Goal: Task Accomplishment & Management: Complete application form

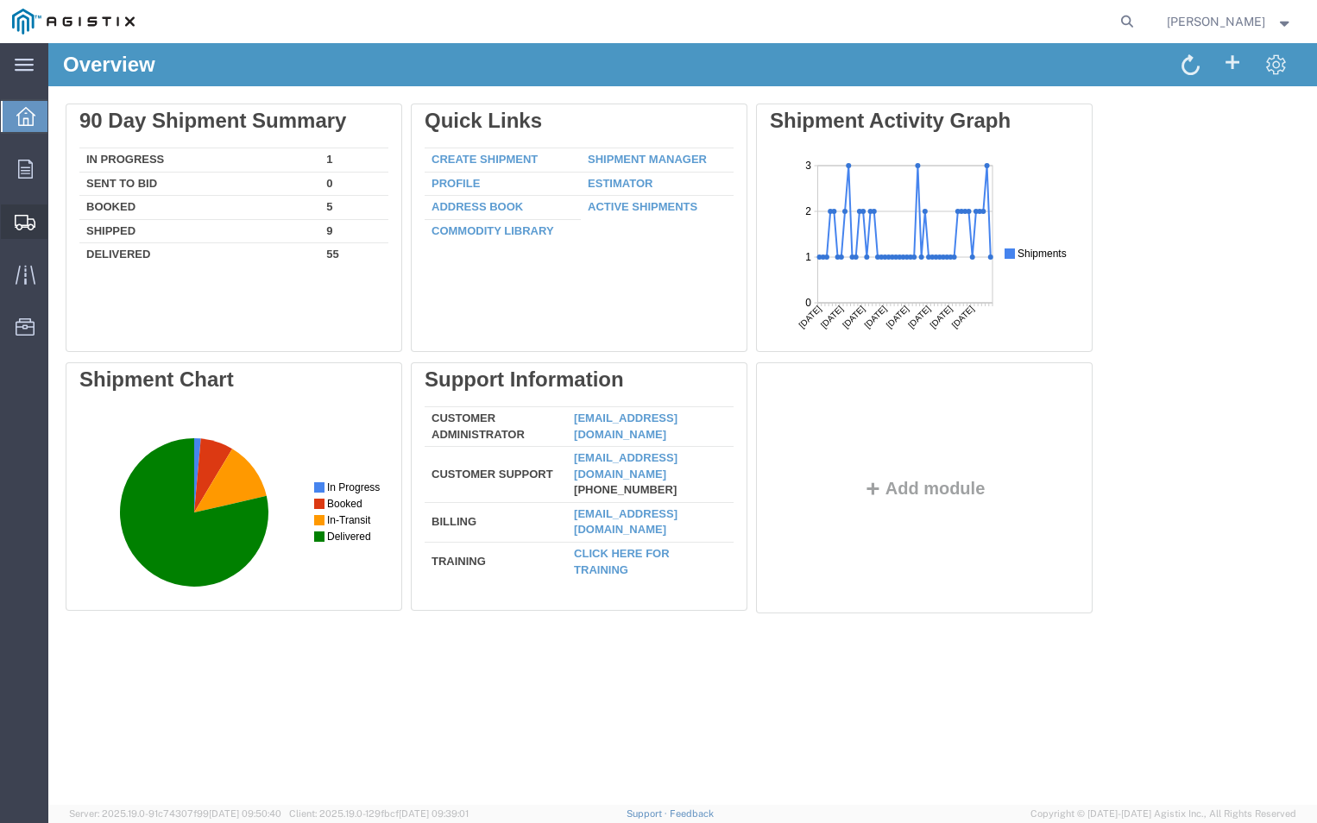
click at [0, 0] on span "Create Shipment" at bounding box center [0, 0] width 0 height 0
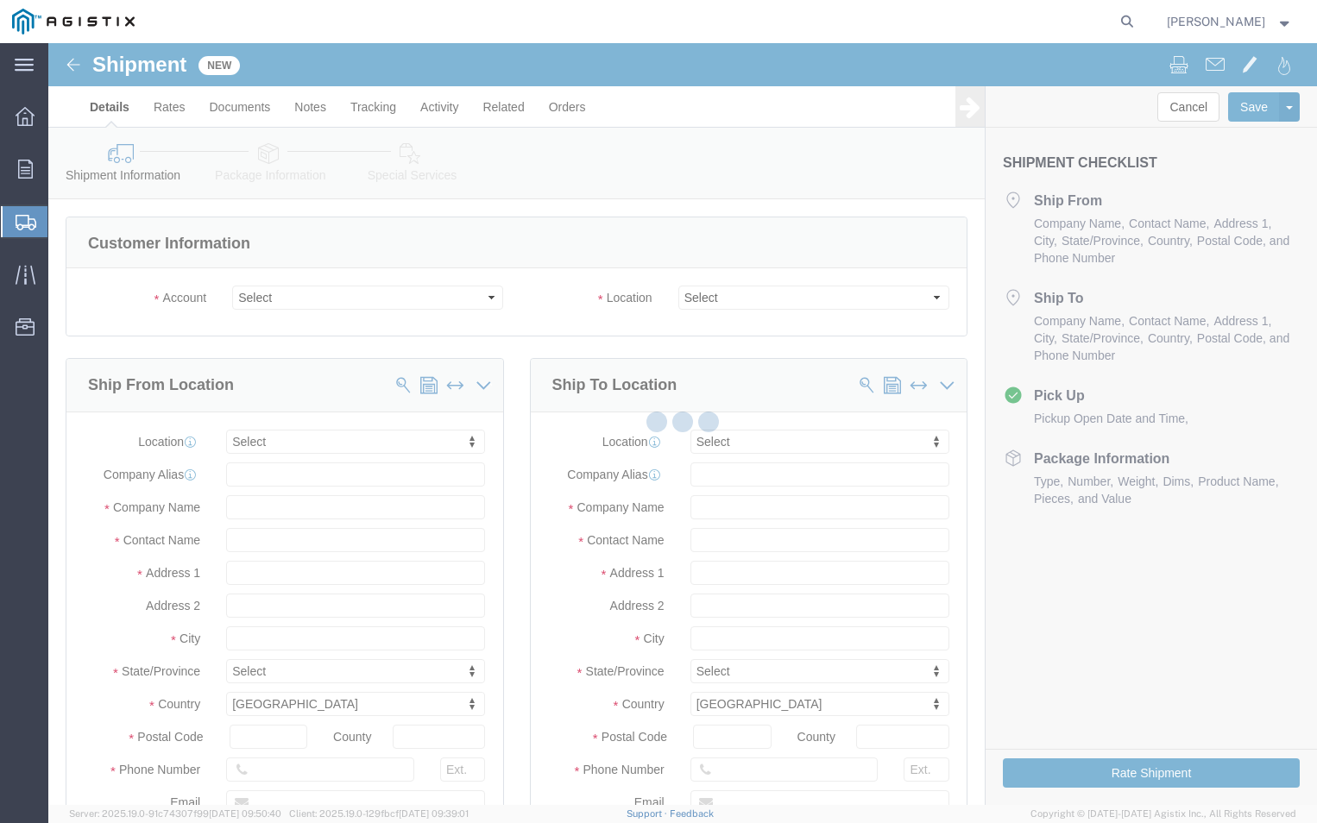
select select
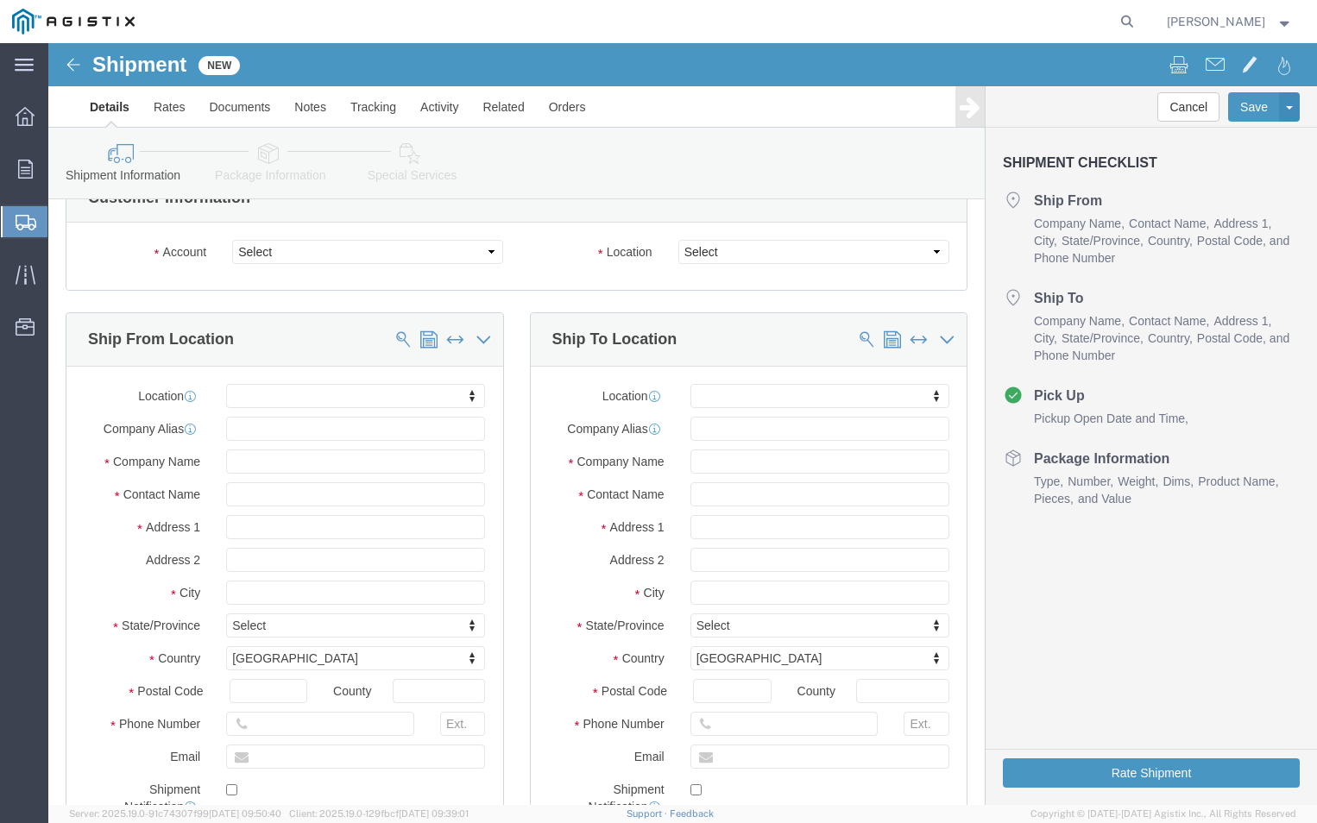
scroll to position [86, 0]
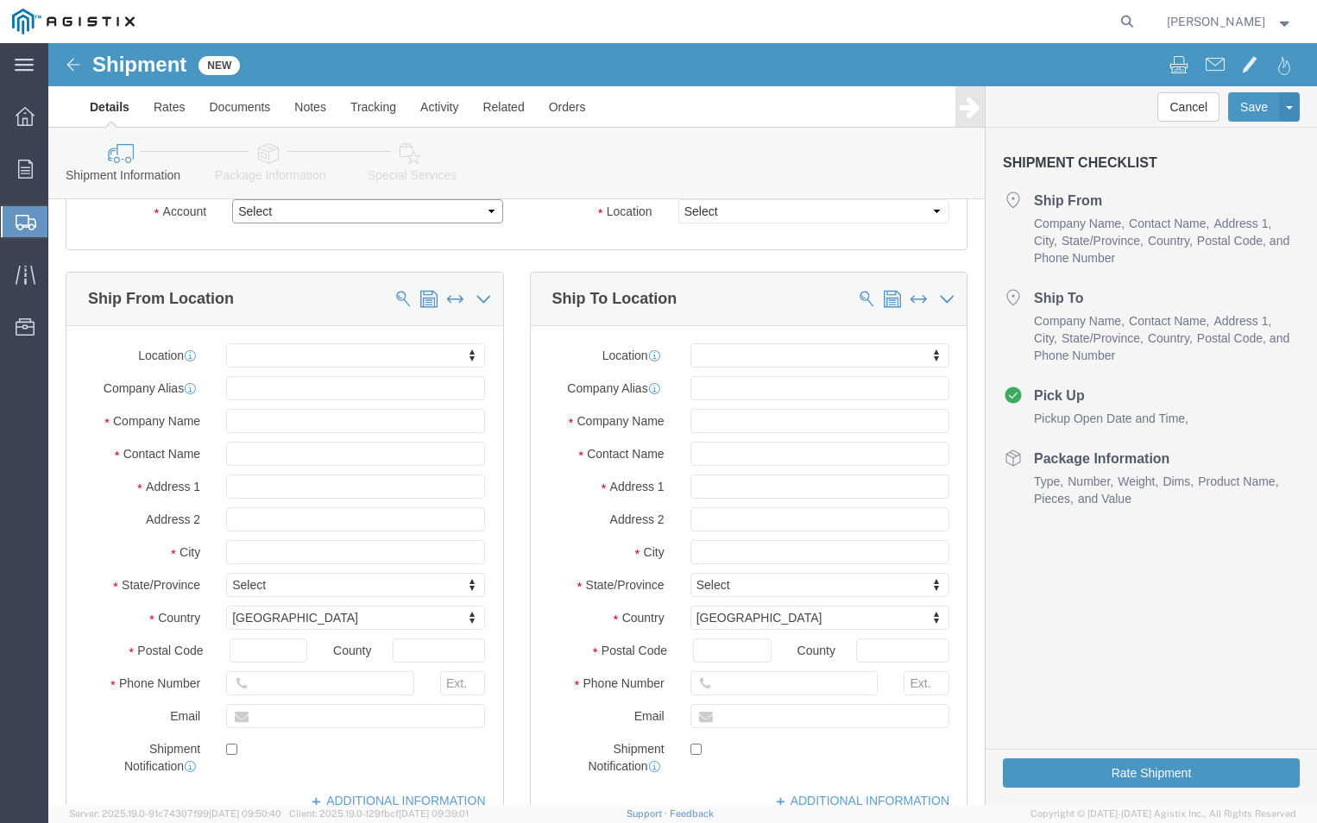
click select "Select ABB Inc PG&E"
select select "9596"
click select "Select ABB Inc PG&E"
select select "PURCHORD"
select select
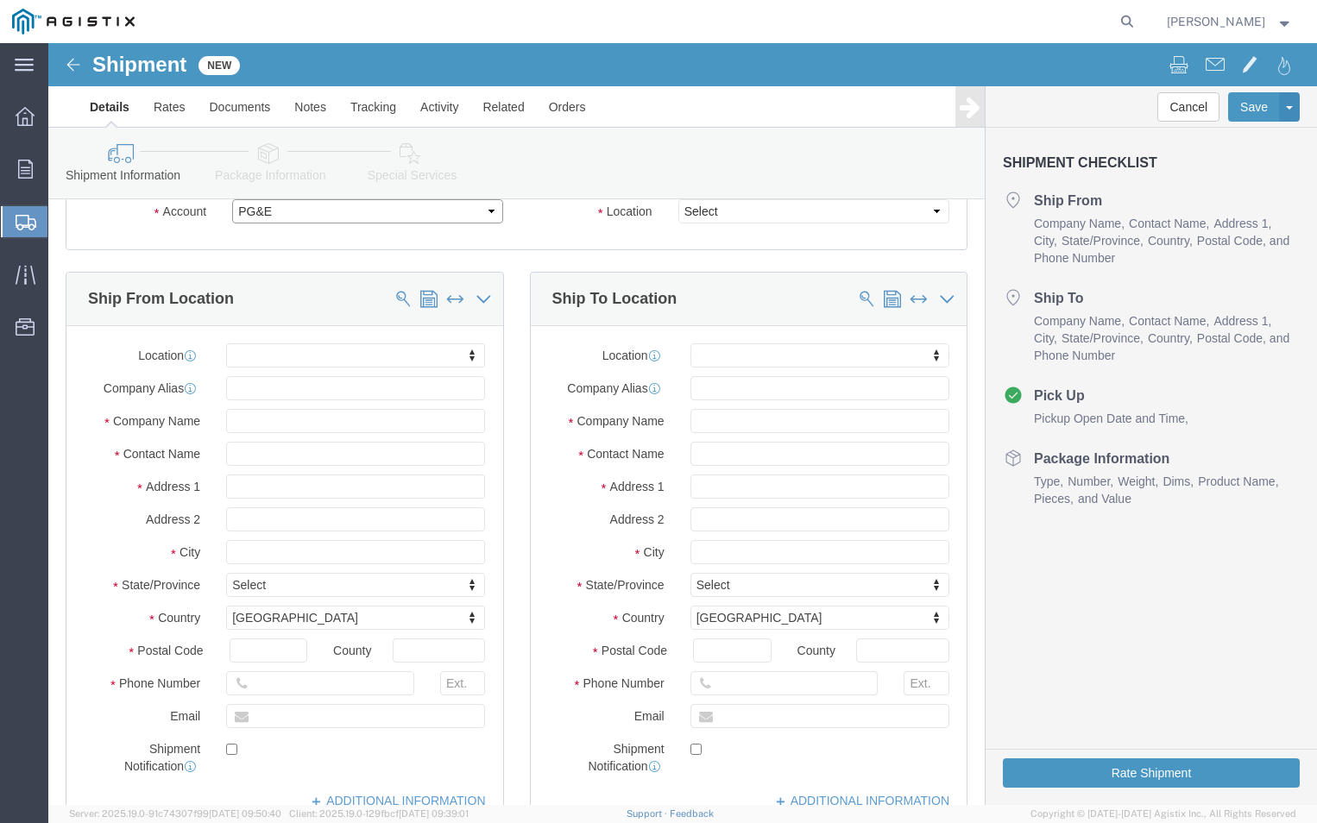
select select
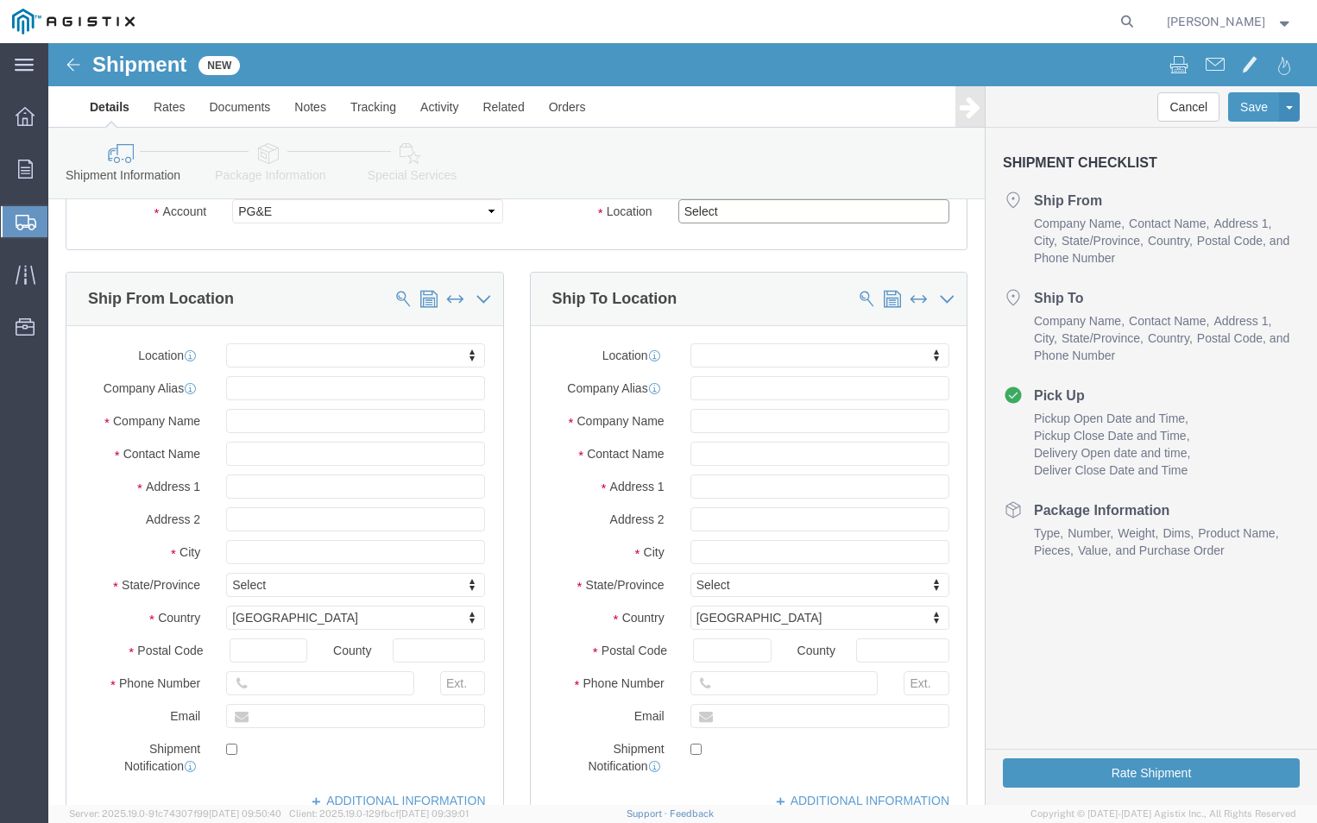
click select "Select All Others [GEOGRAPHIC_DATA] [GEOGRAPHIC_DATA] [GEOGRAPHIC_DATA] [GEOGRA…"
select select "19740"
click select "Select All Others [GEOGRAPHIC_DATA] [GEOGRAPHIC_DATA] [GEOGRAPHIC_DATA] [GEOGRA…"
click input "text"
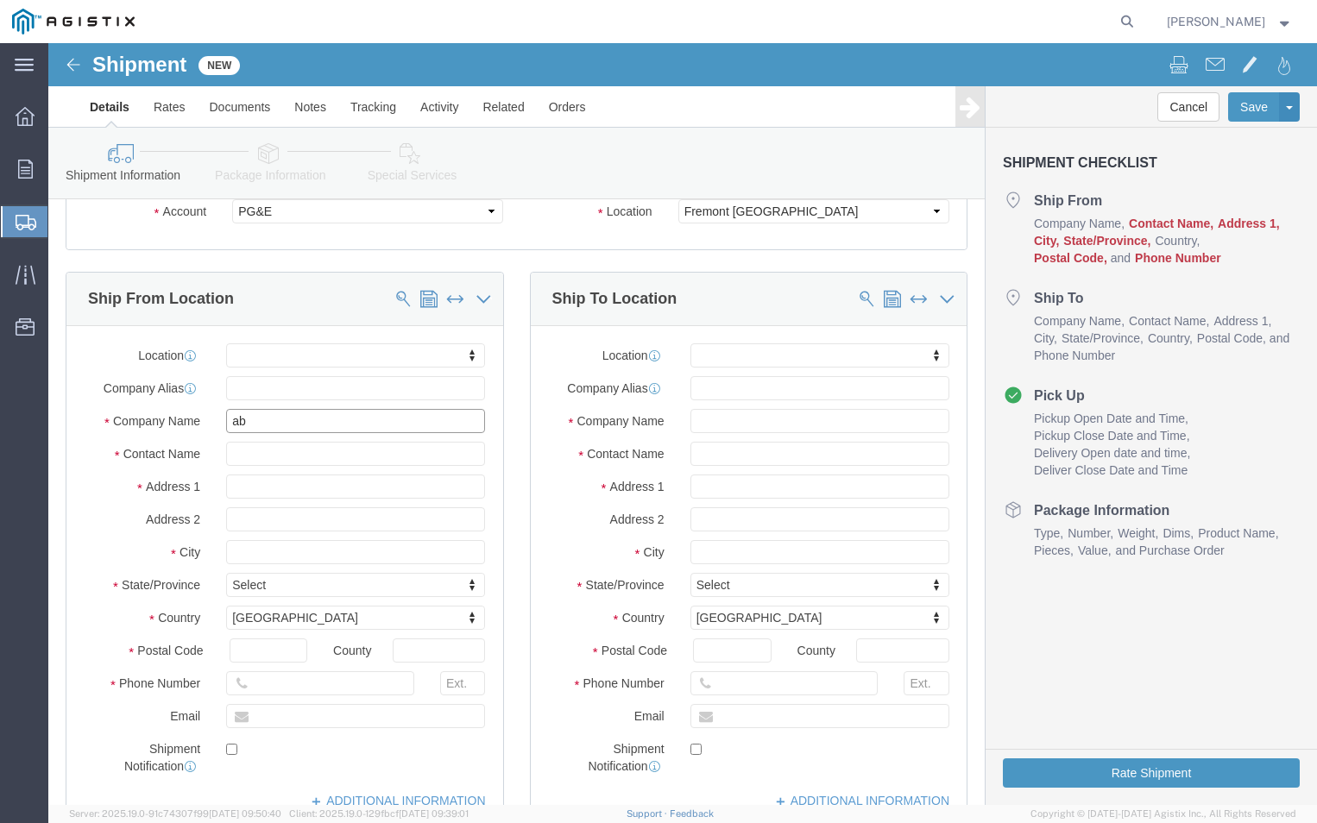
type input "abb"
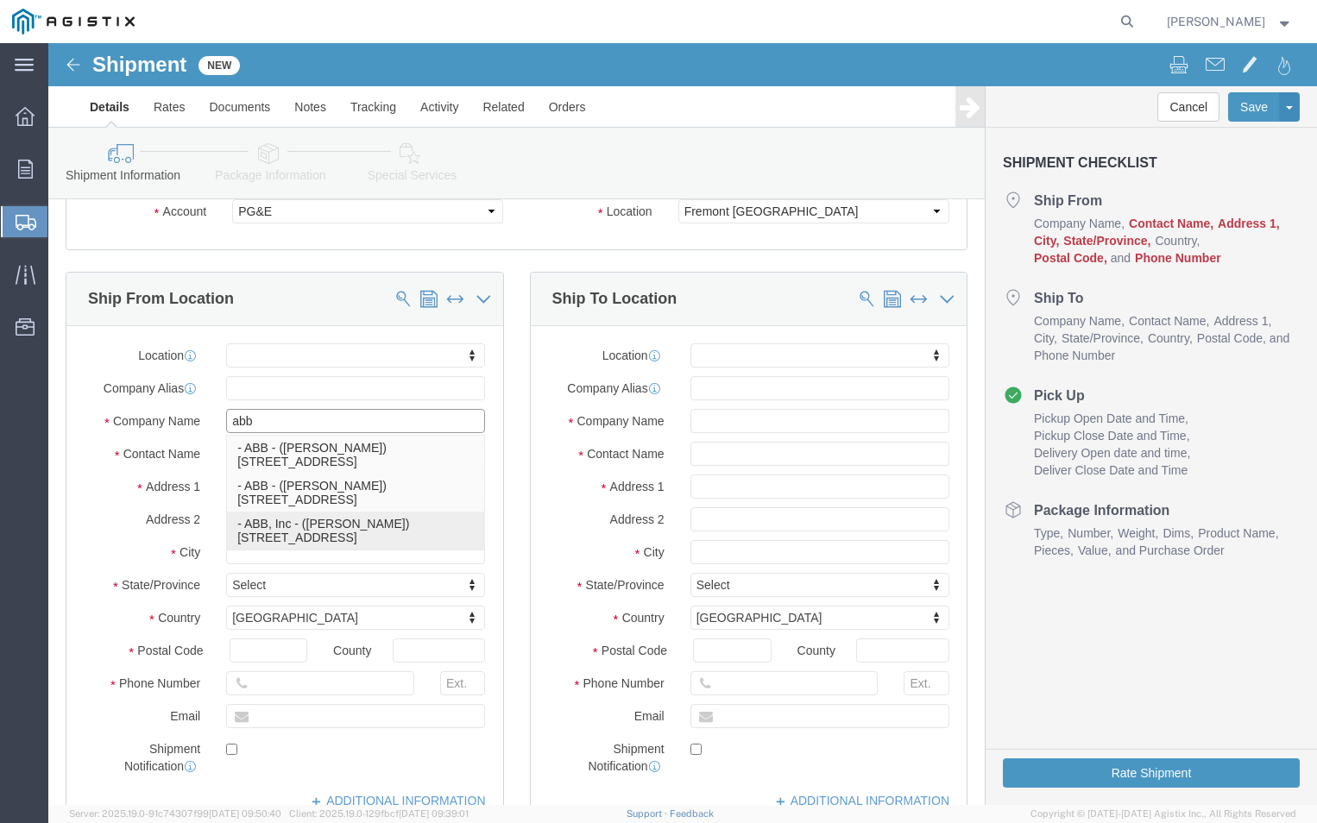
click p "- ABB, Inc - ([PERSON_NAME]) [STREET_ADDRESS]"
select select
type input "[STREET_ADDRESS]"
type input "27864"
type input "ABB, Inc"
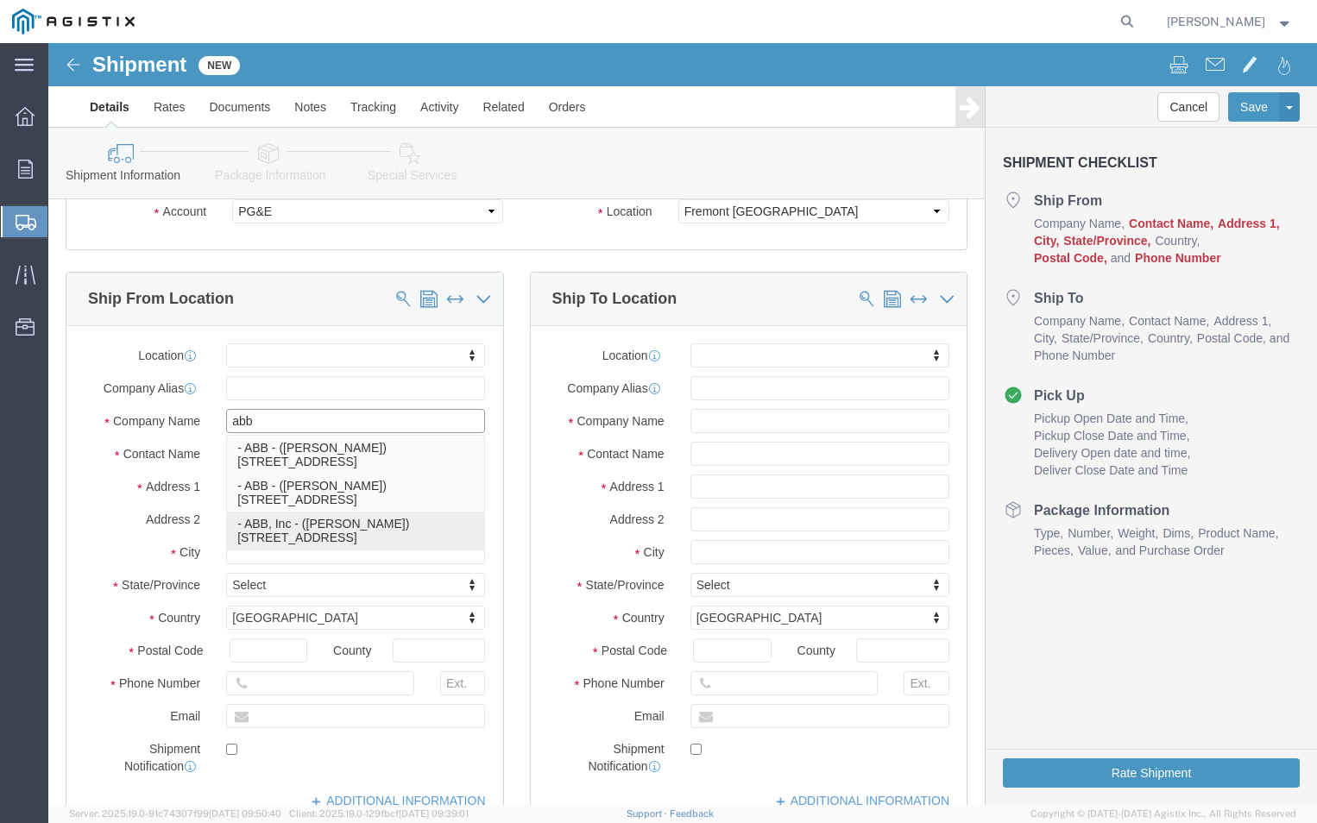
type input "[PERSON_NAME]"
type input "PINETOPS,[GEOGRAPHIC_DATA]"
select select "NC"
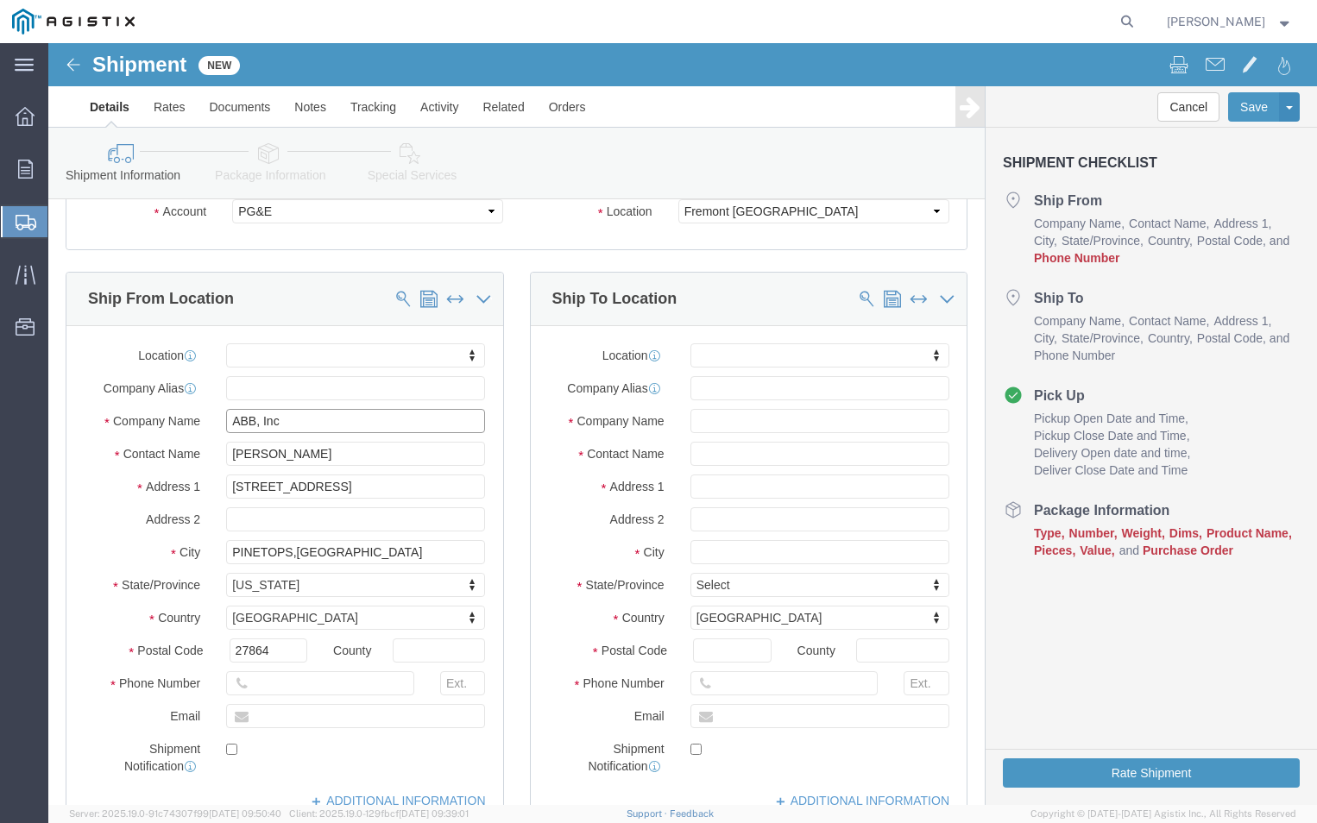
type input "ABB, Inc"
click input "[PERSON_NAME]"
type input "T"
type input "a"
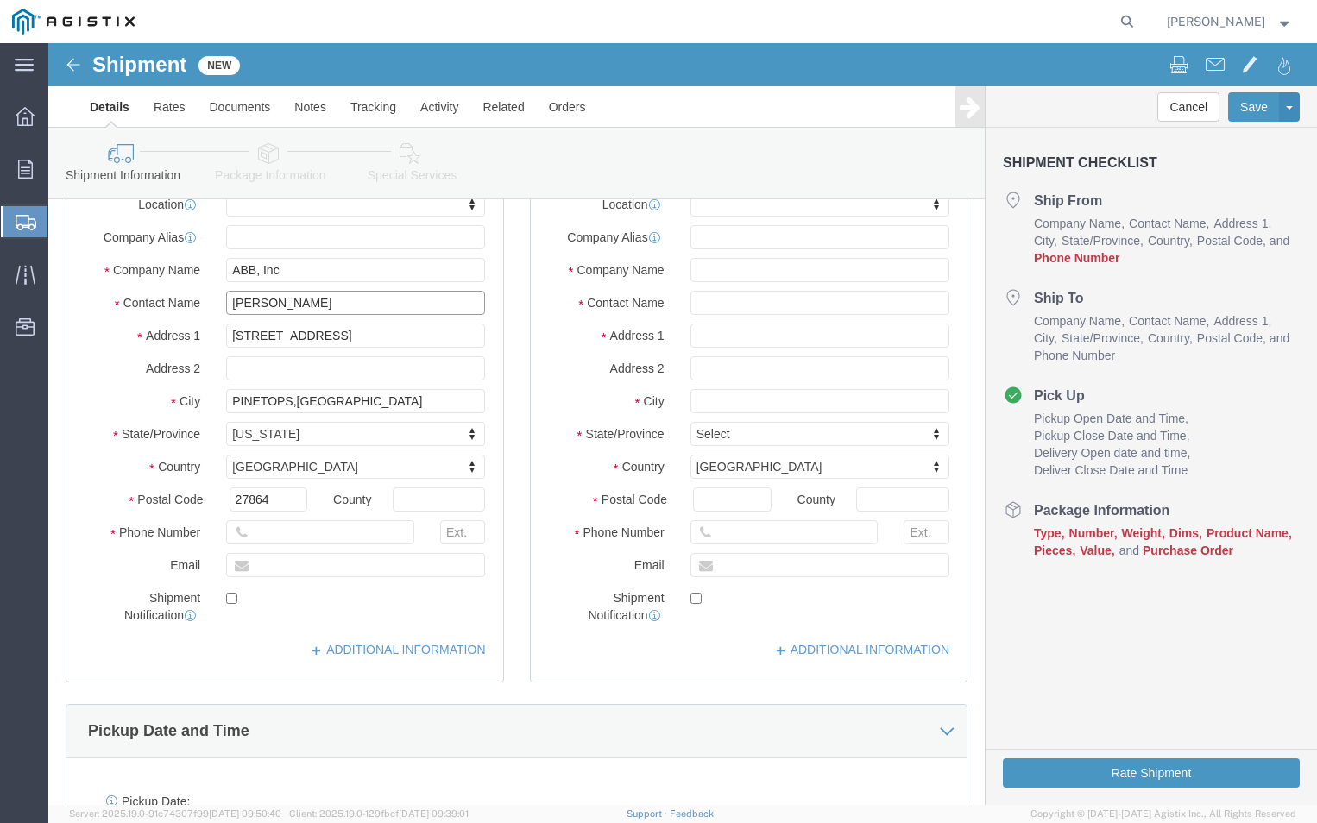
scroll to position [259, 0]
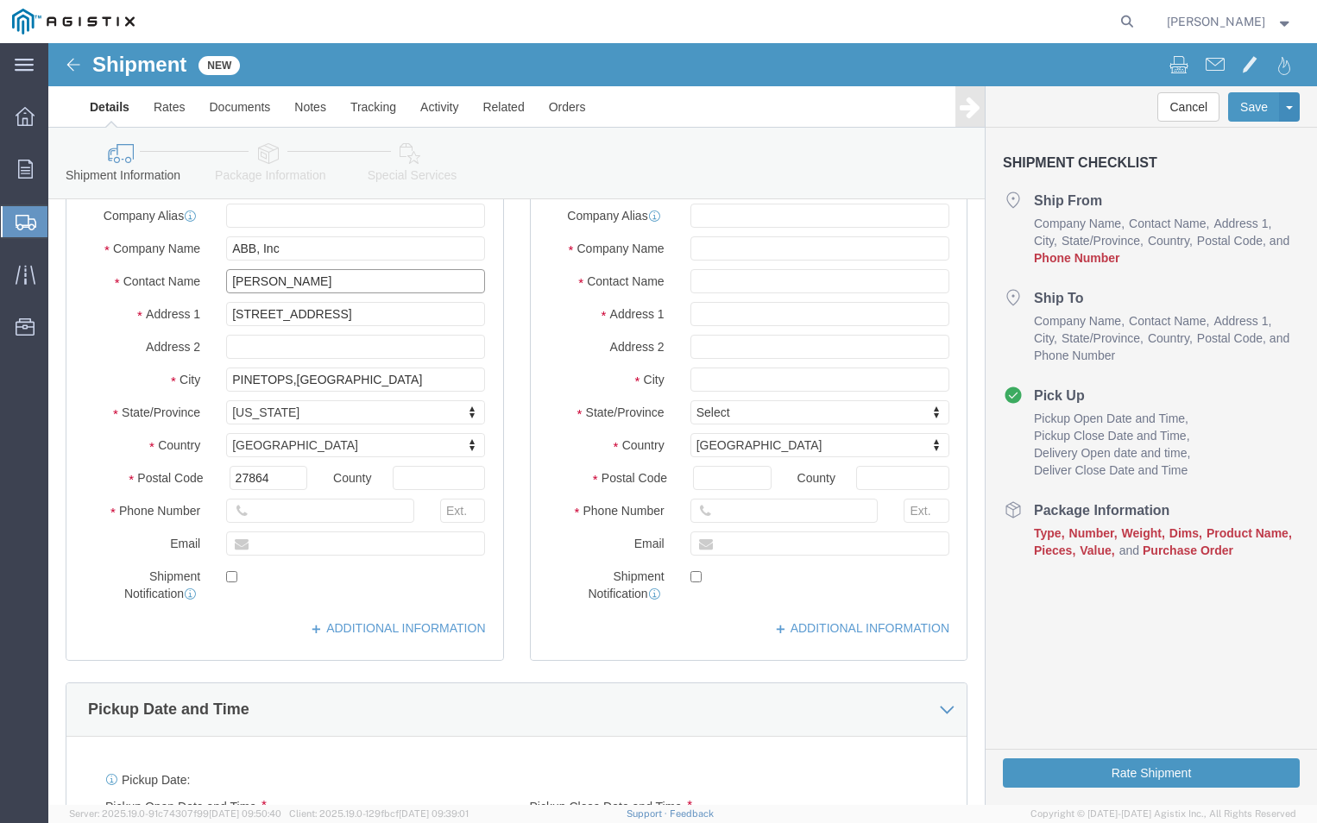
type input "[PERSON_NAME]"
click input "text"
type input "[PHONE_NUMBER]"
click input "text"
type input "[PERSON_NAME][EMAIL_ADDRESS][DOMAIN_NAME]"
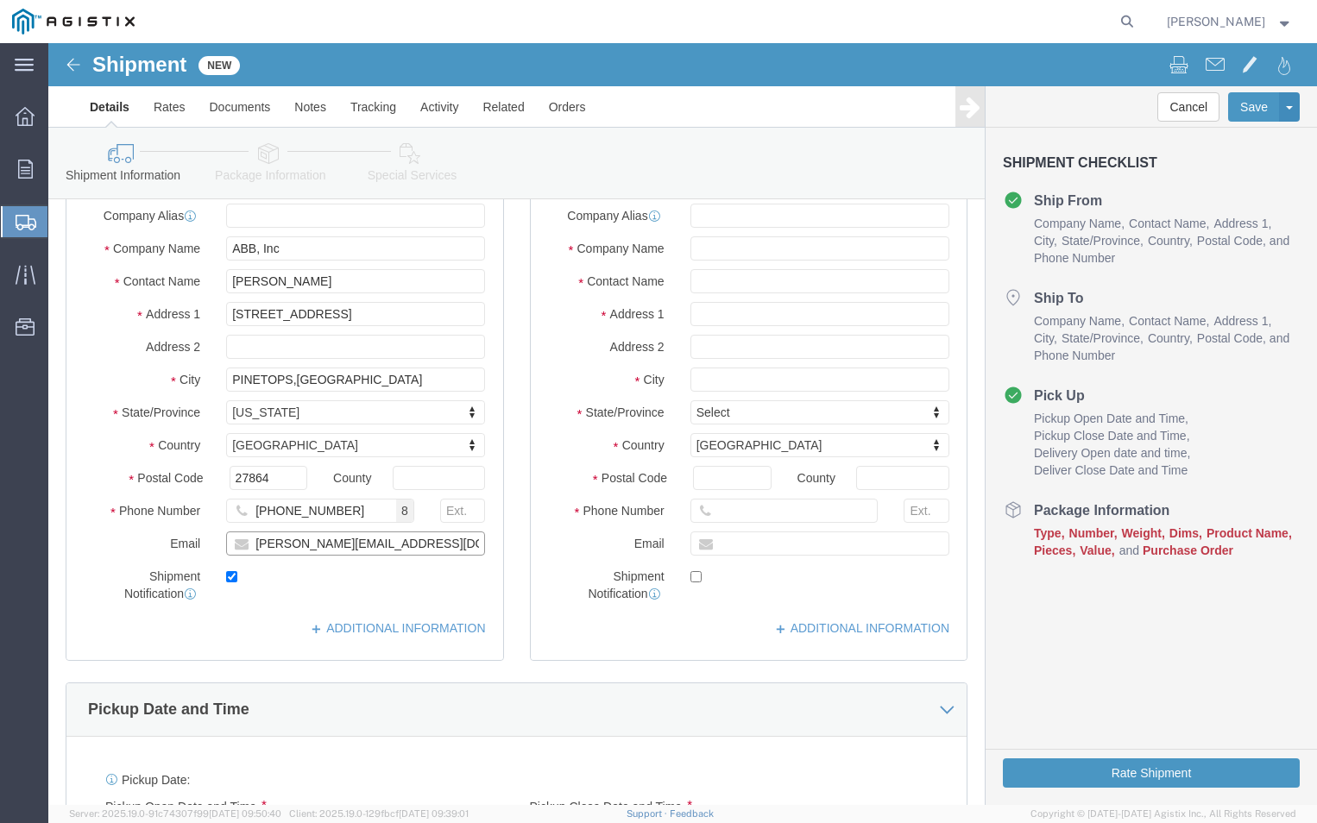
checkbox input "true"
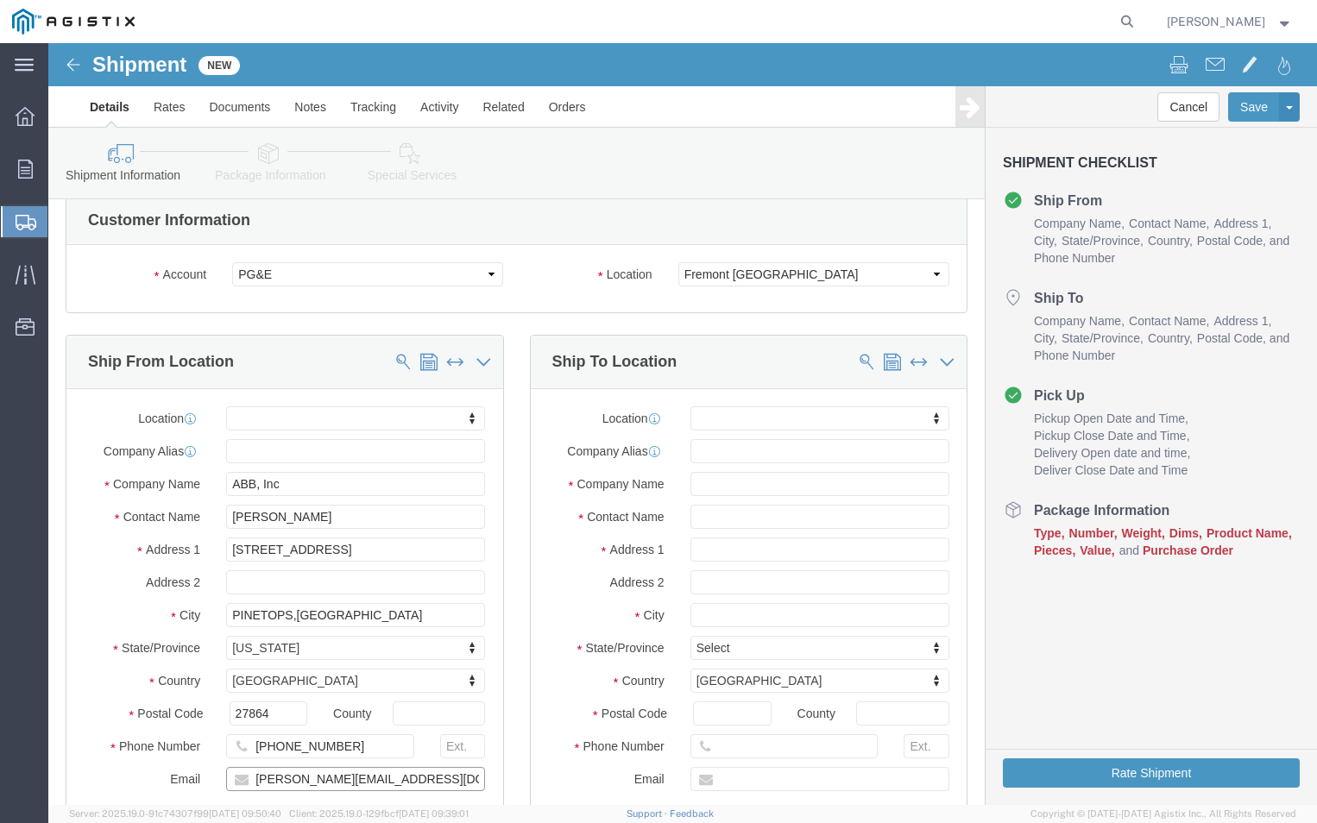
scroll to position [0, 0]
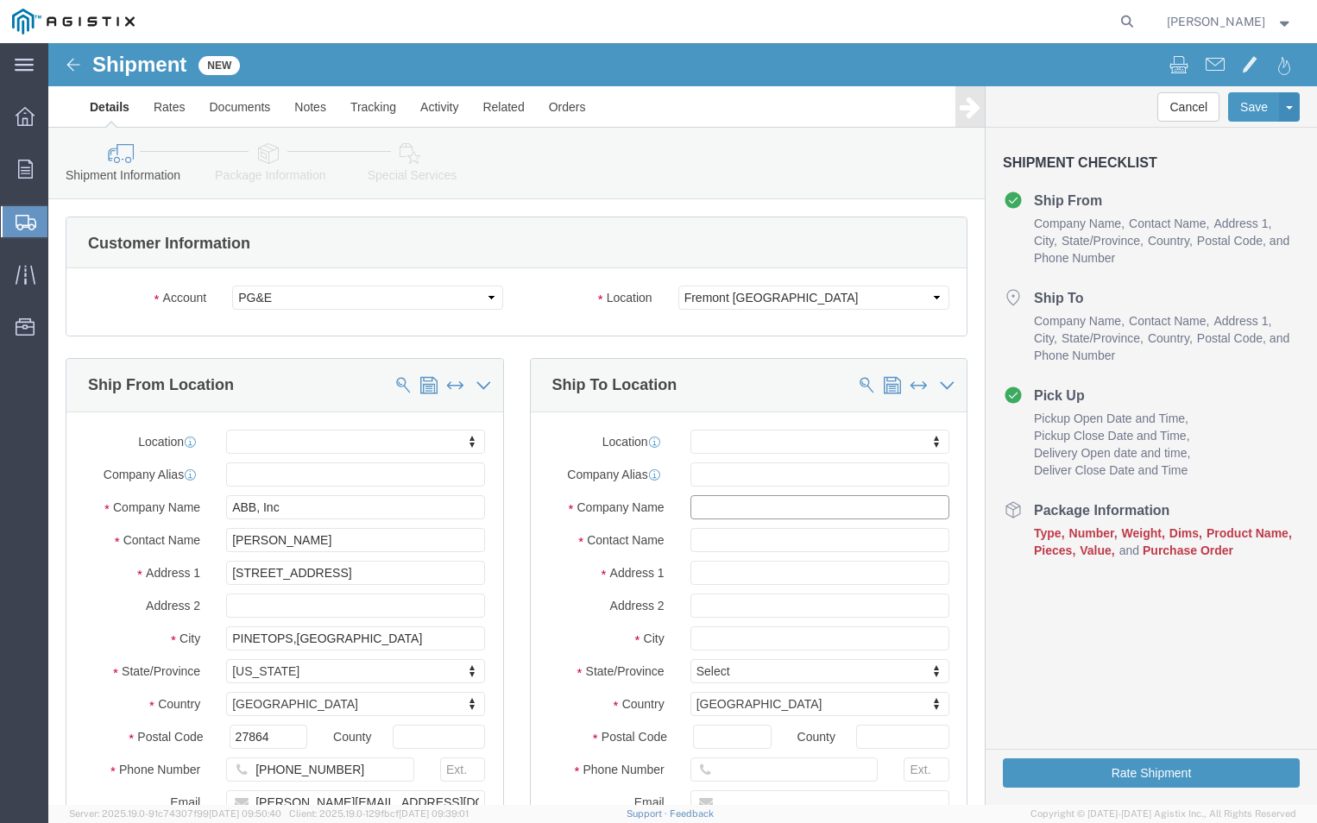
click input "text"
type input "PGE"
click input "text"
type input "FREMONT RECEIVING"
click input "text"
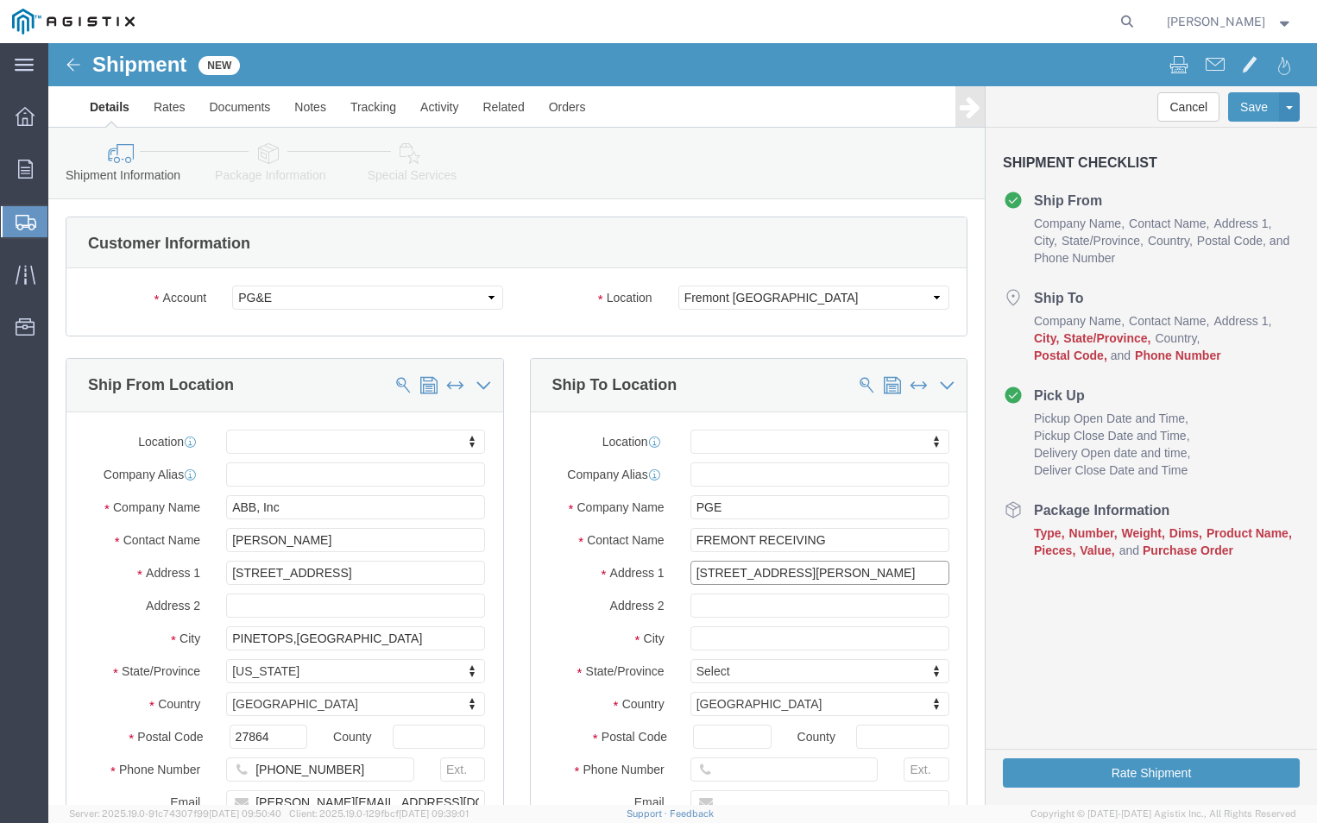
type input "[STREET_ADDRESS][PERSON_NAME]"
select select
click input "text"
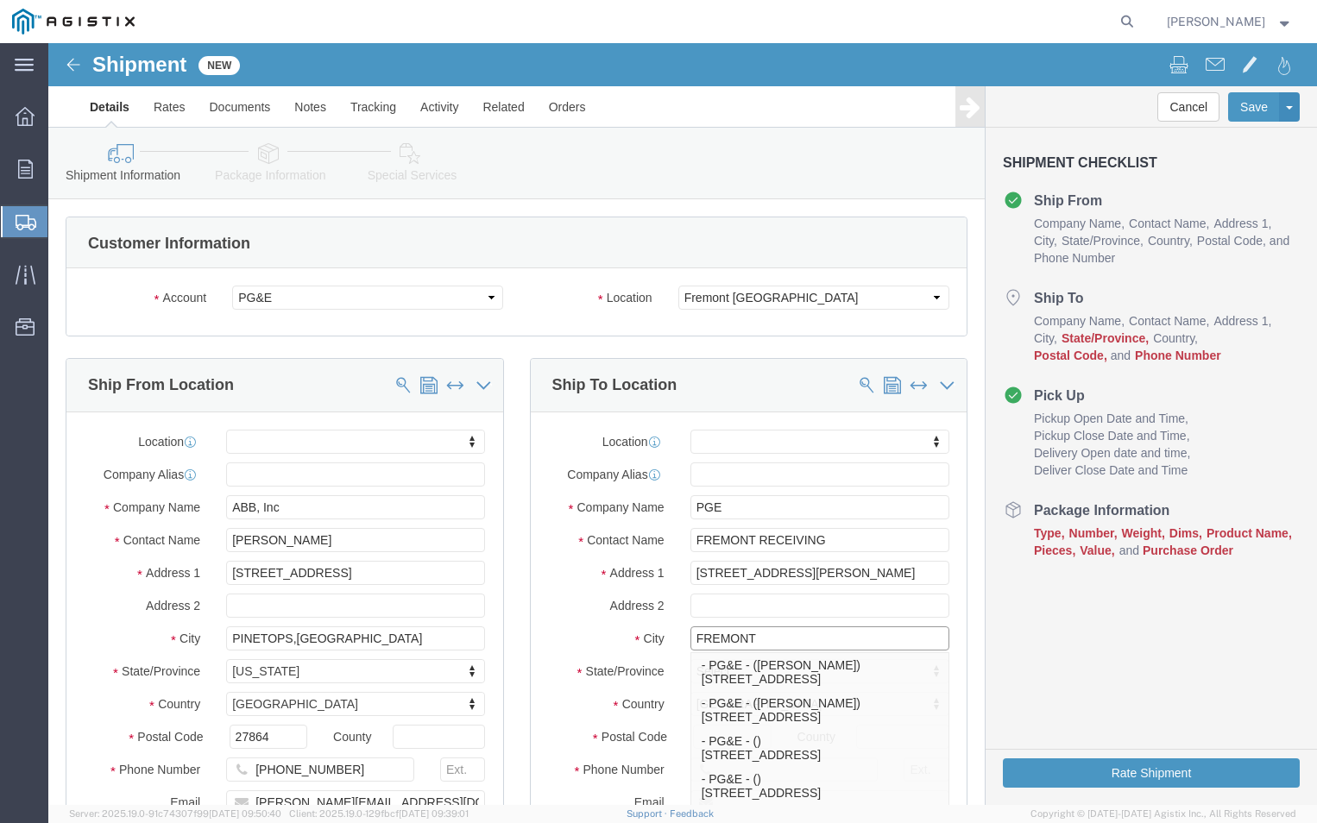
type input "FREMONT"
click label "City"
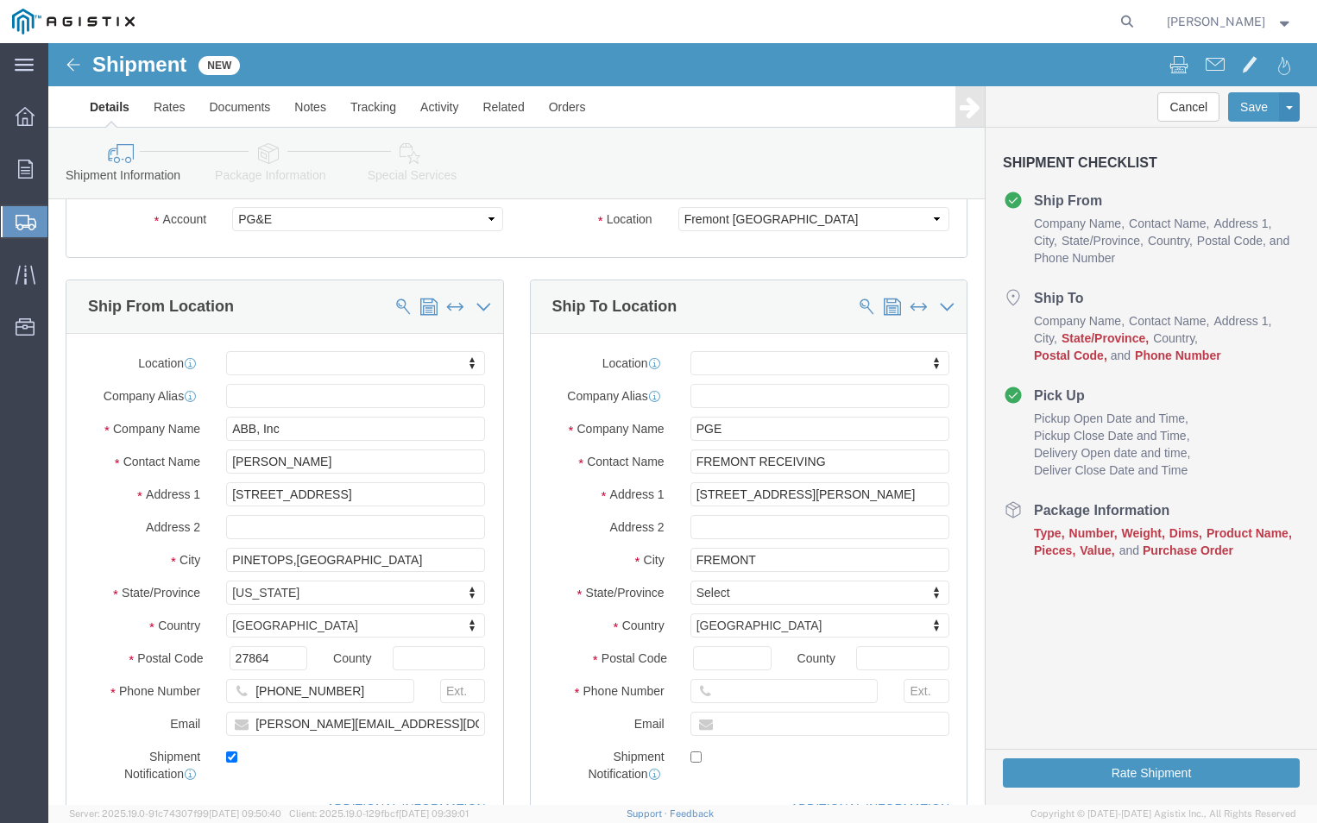
scroll to position [173, 0]
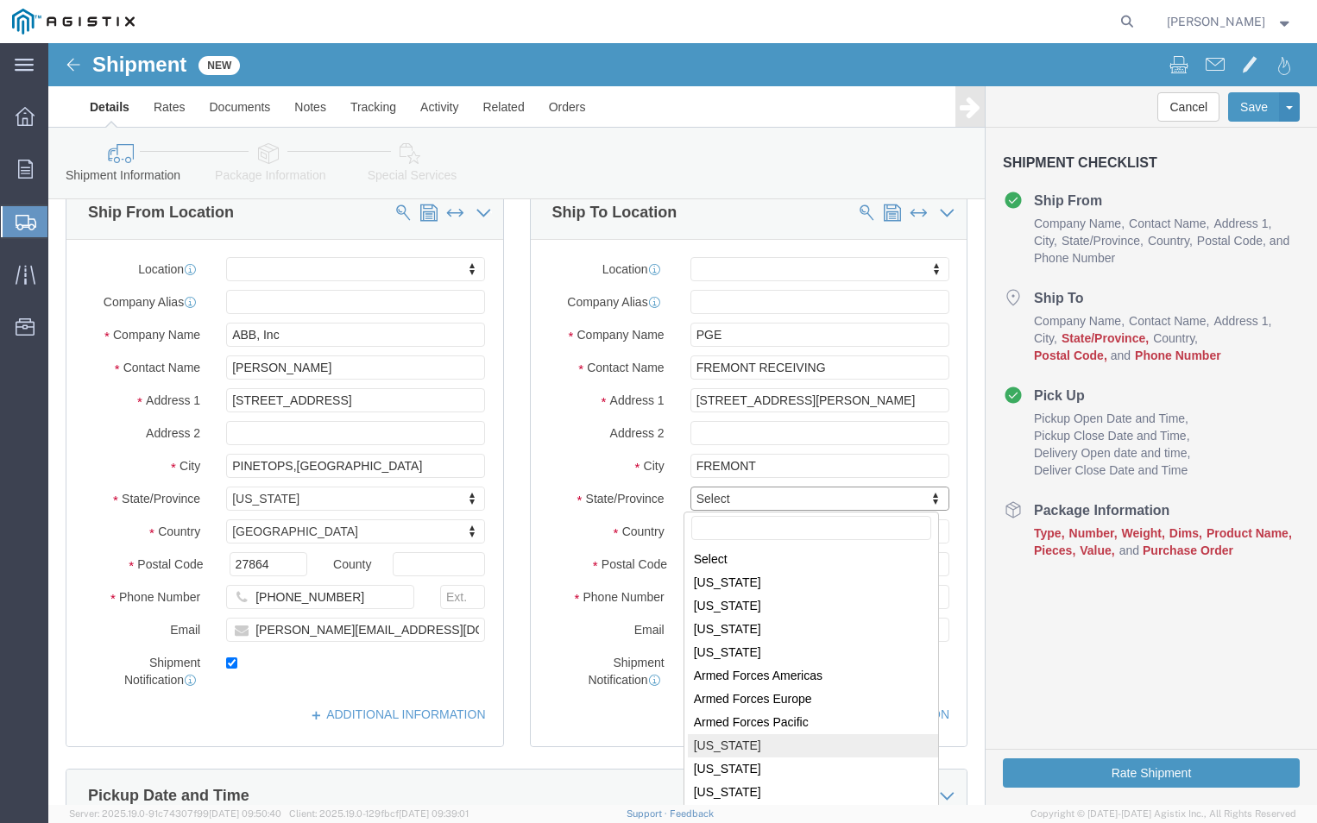
select select
select select "CA"
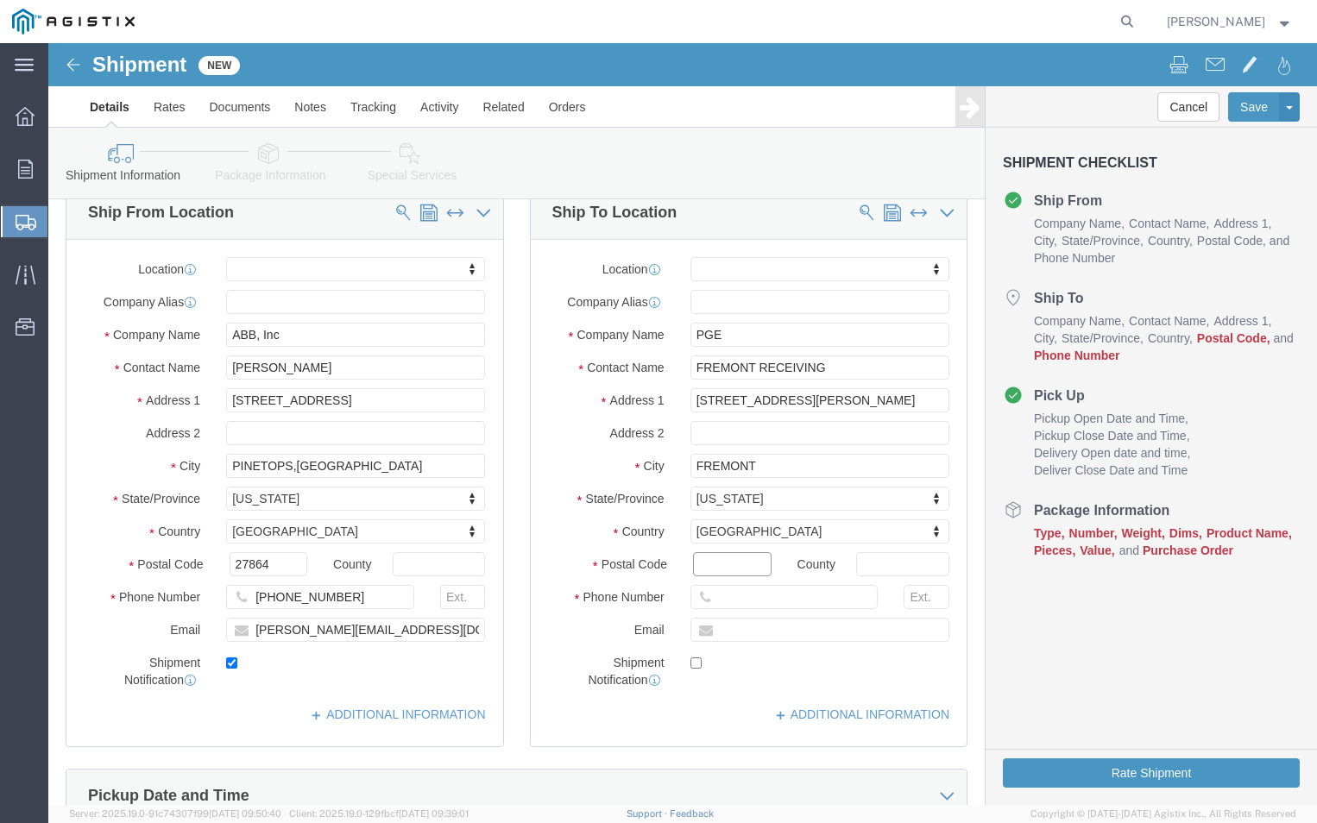
click input "Postal Code"
type input "94538"
select select
click input "text"
type input "510770-2025"
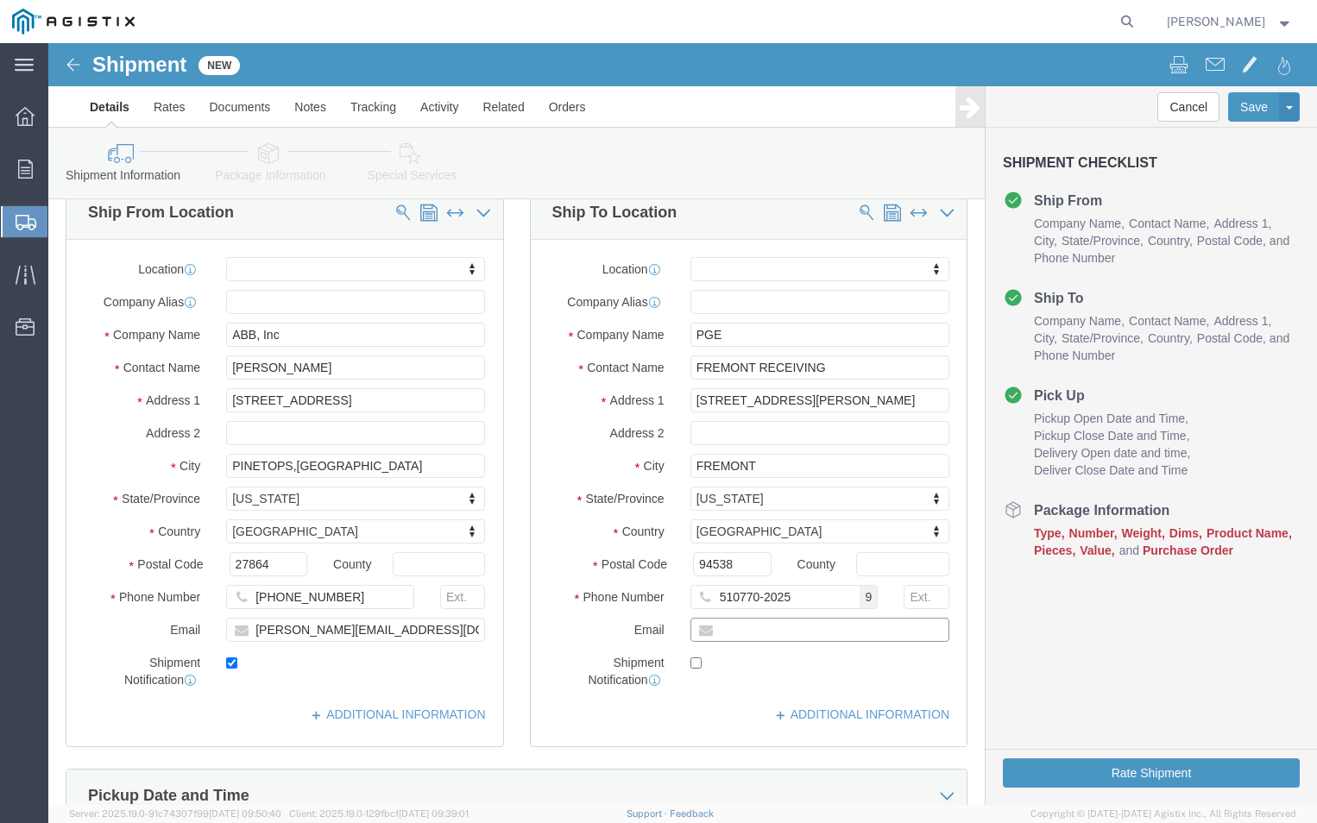
click input "text"
type input "[PERSON_NAME][EMAIL_ADDRESS][DOMAIN_NAME]"
checkbox input "true"
click div "Location My Profile Location (OBSOLETE) [PERSON_NAME] SC - GC TRAILER (OBSOLETE…"
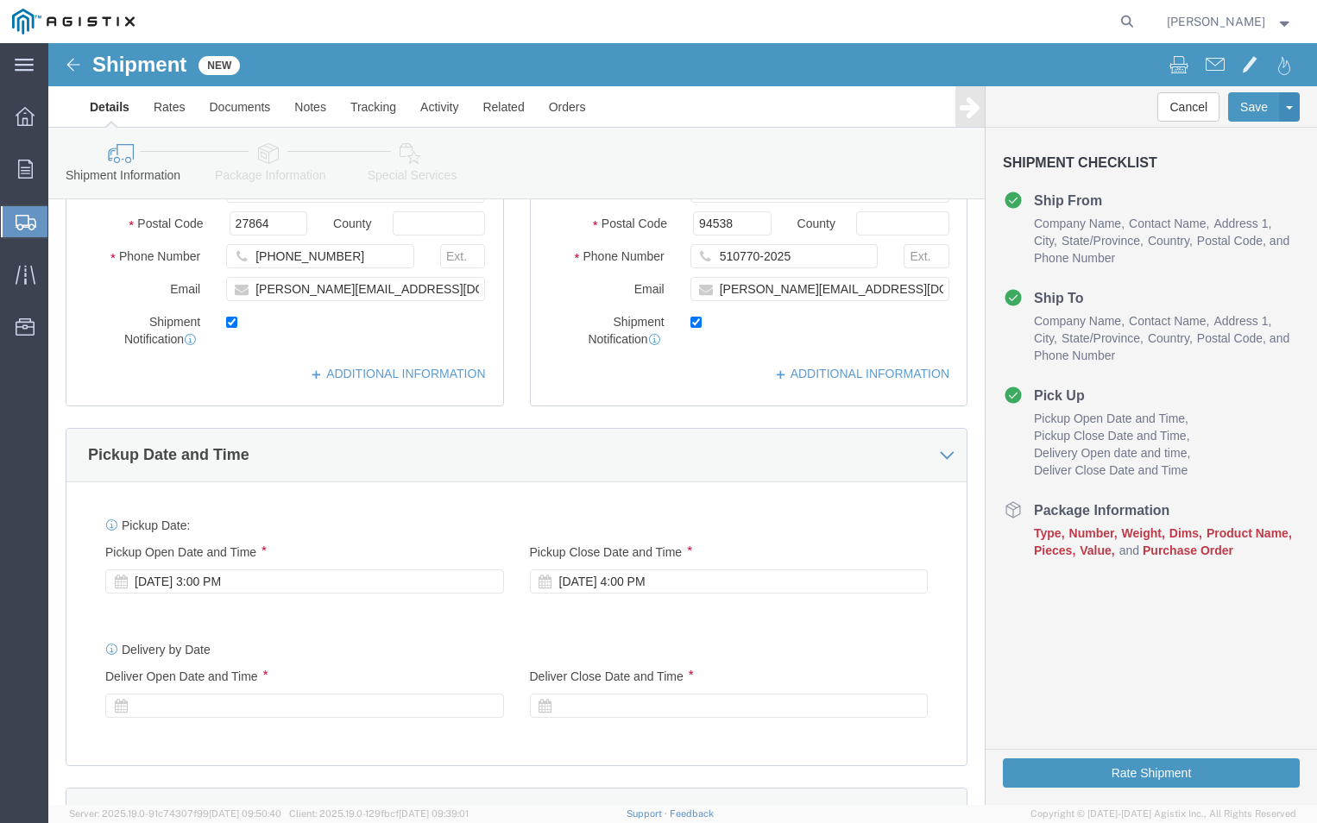
scroll to position [518, 0]
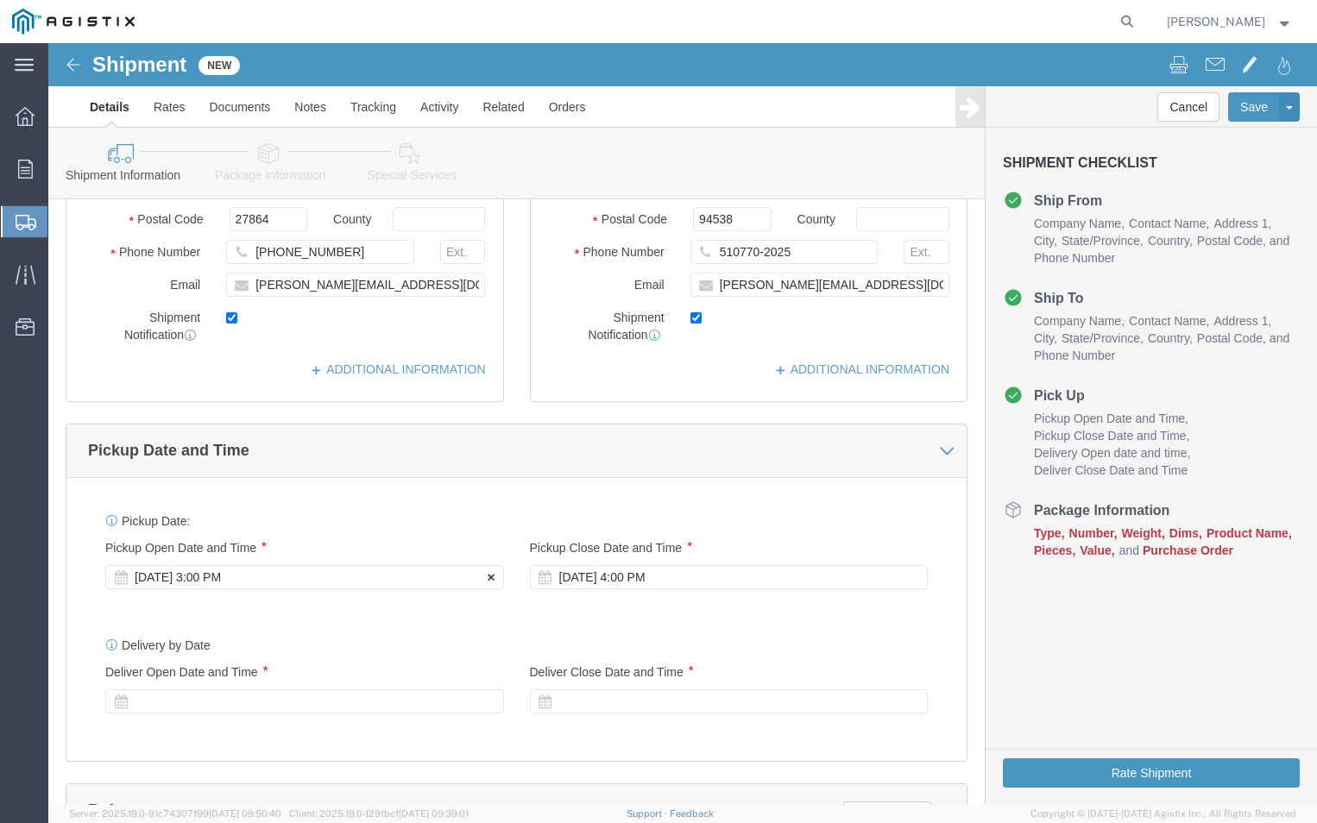
click div "[DATE] 3:00 PM"
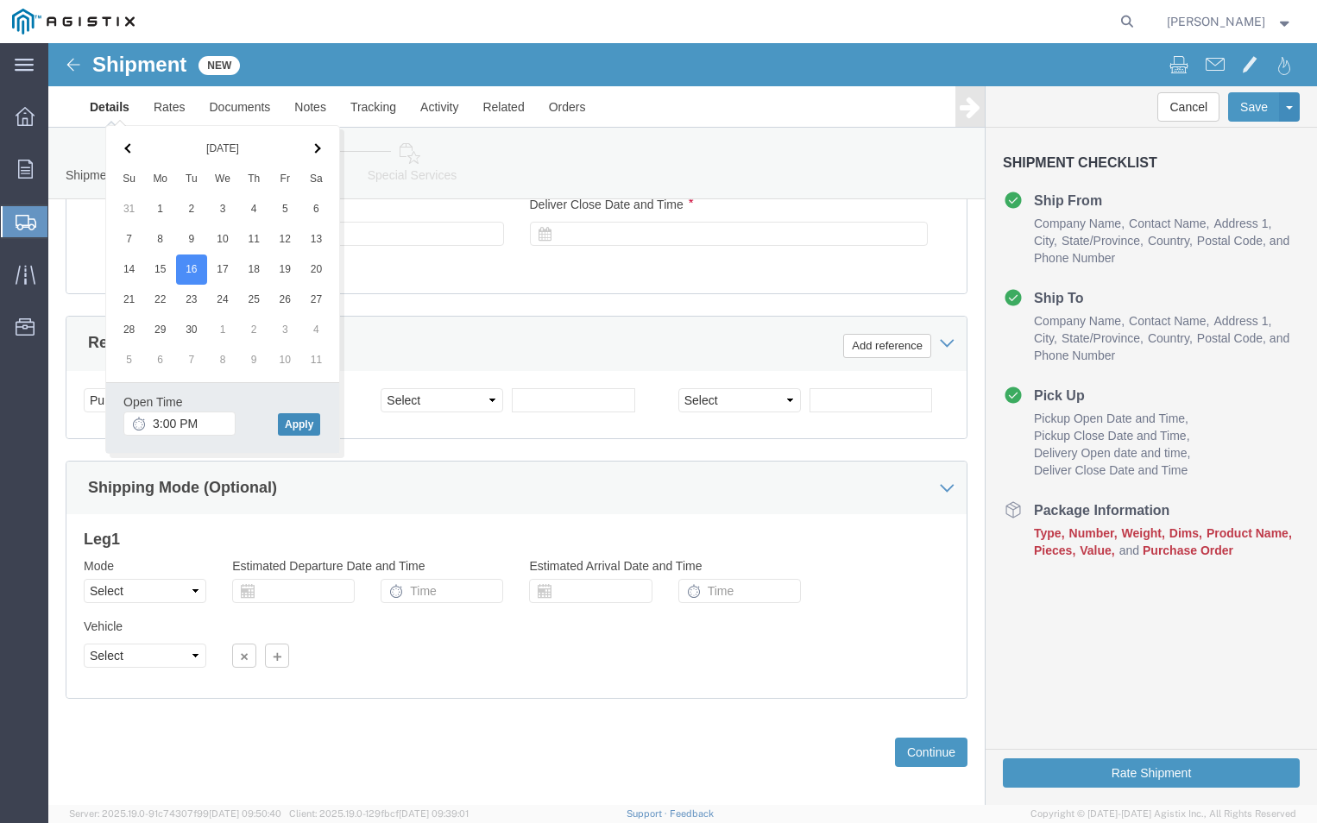
click button "Apply"
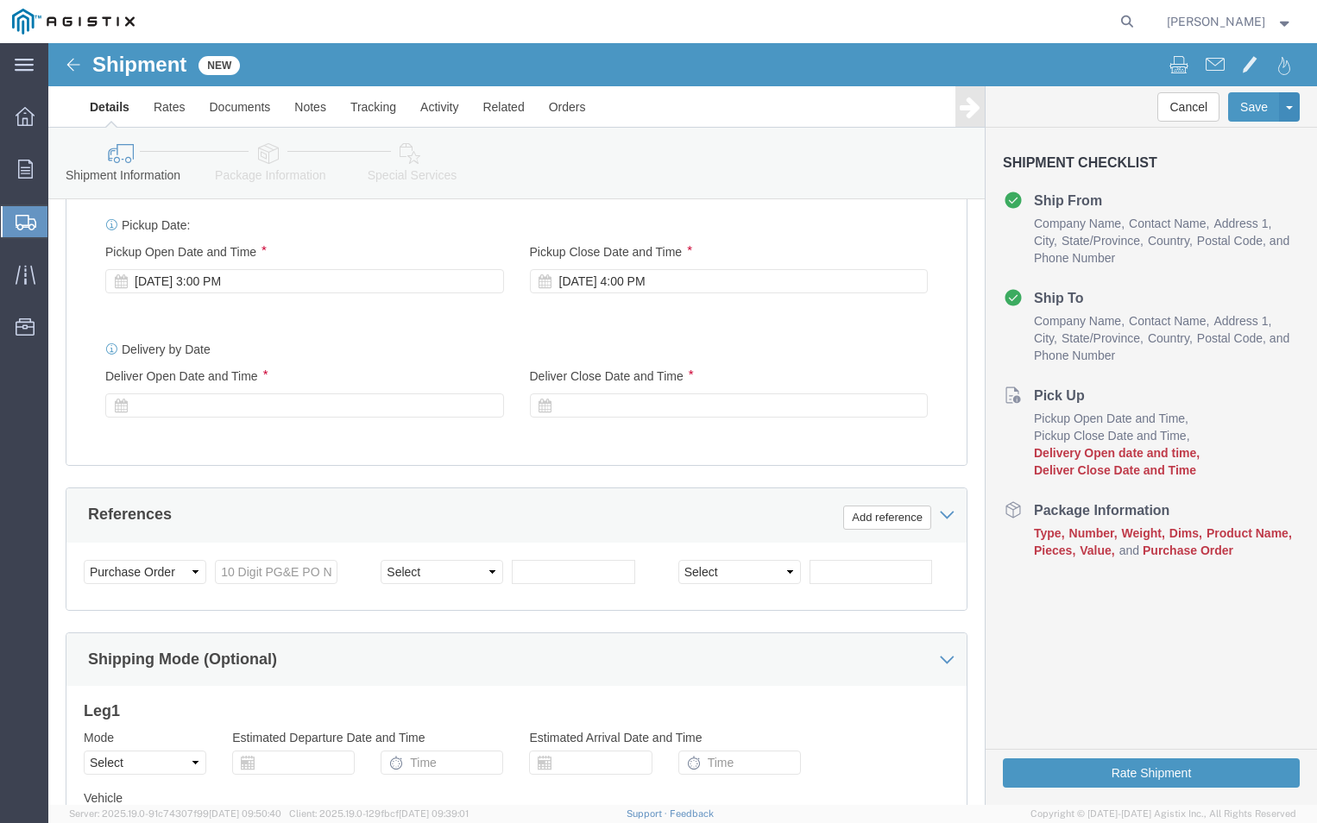
scroll to position [813, 0]
click div
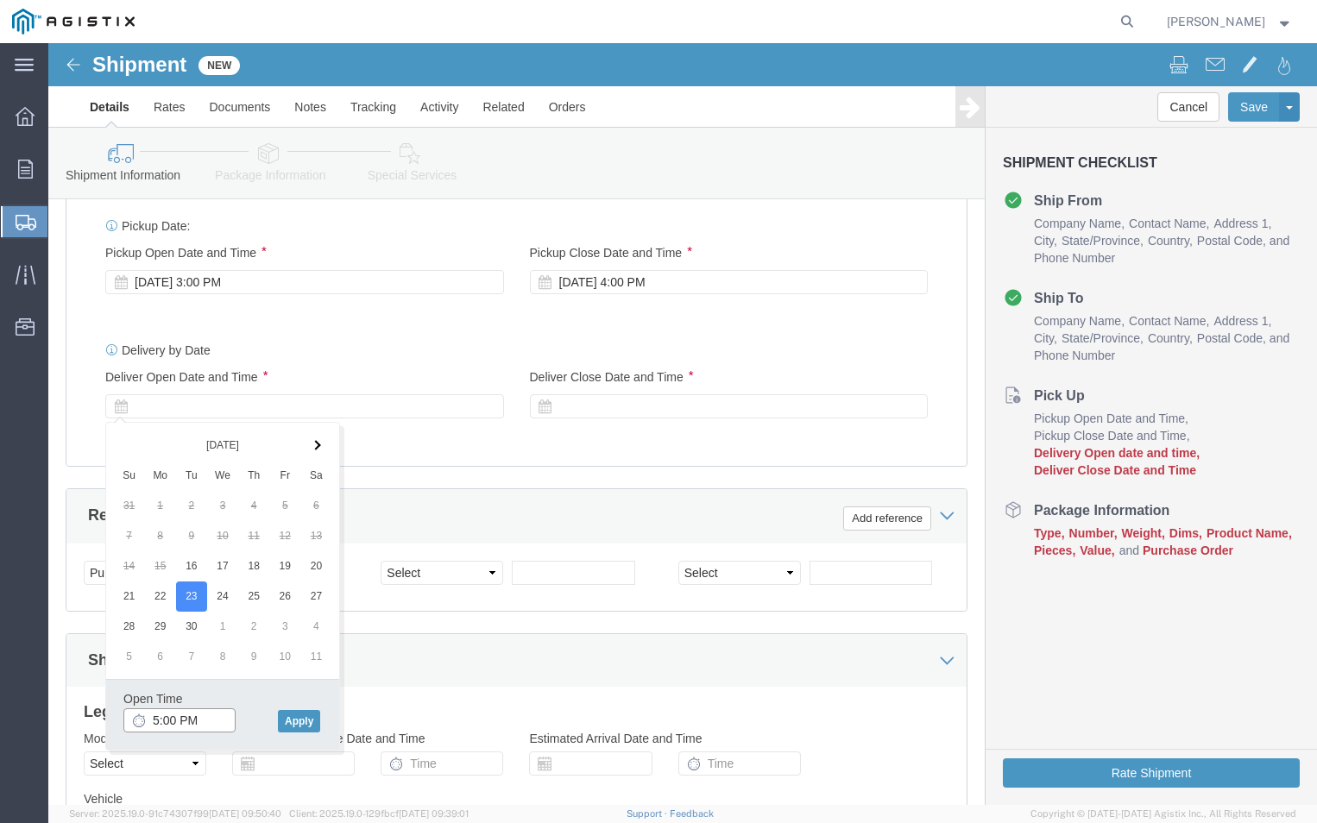
click input "5:00 PM"
click input "9:00 PM"
type input "9:00 AM"
click button "Apply"
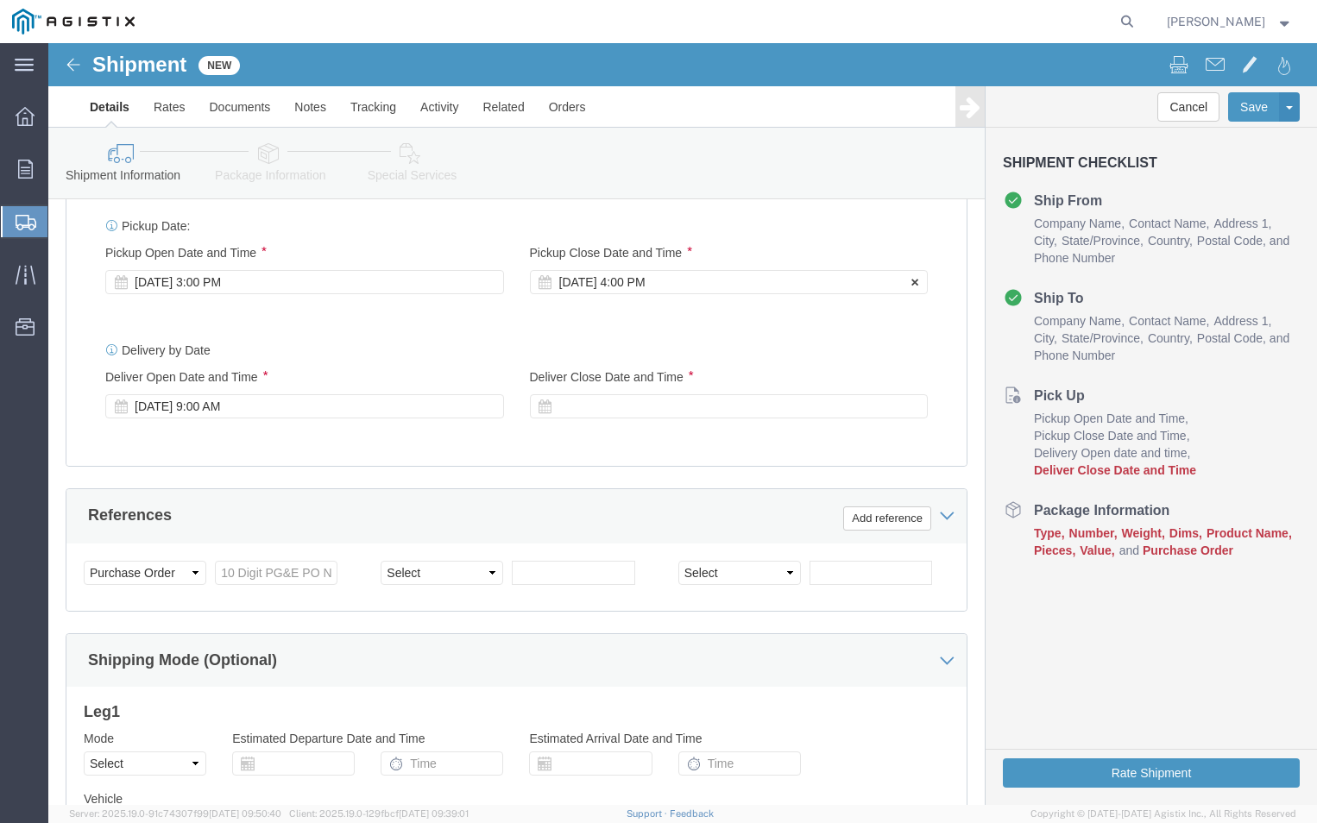
click div "[DATE] 4:00 PM"
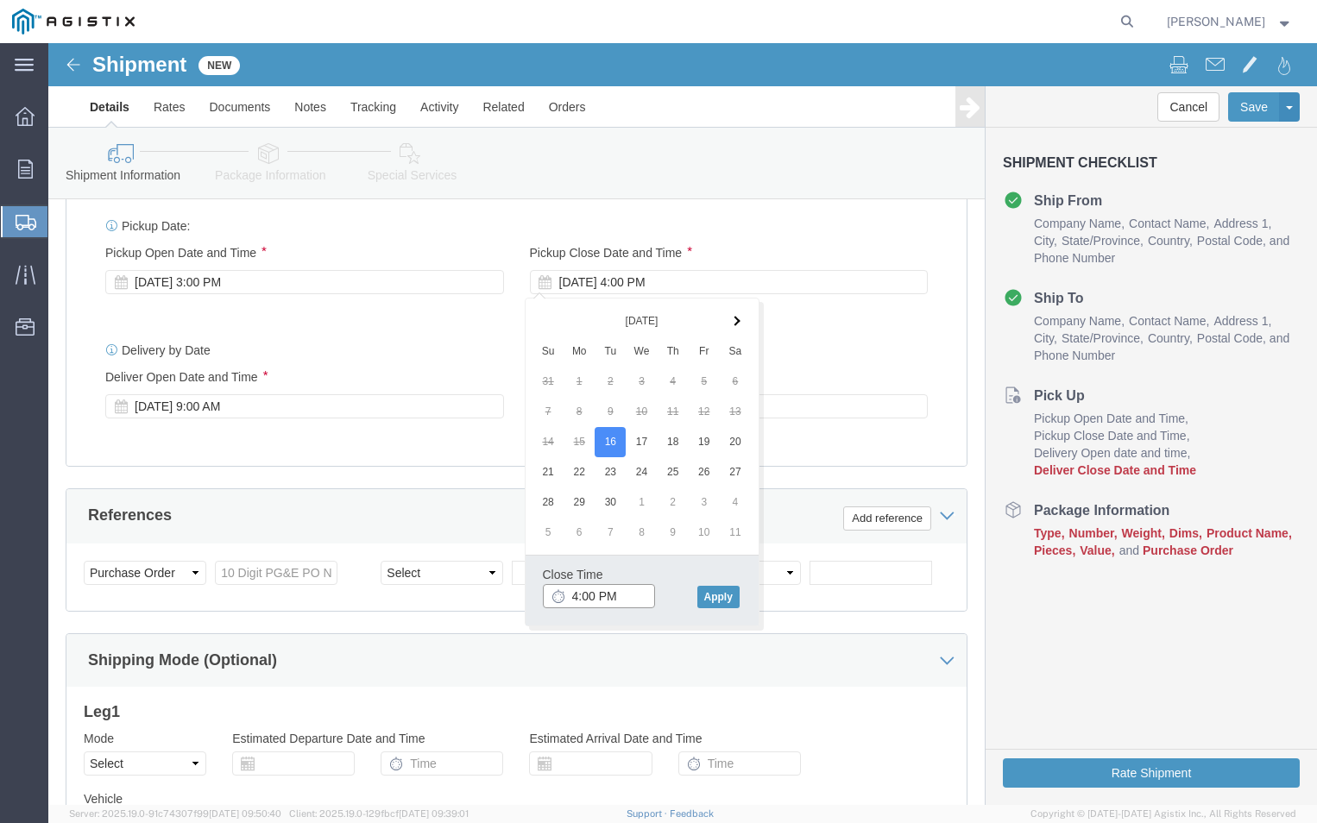
click input "4:00 PM"
type input "5:00 PM"
click button "Apply"
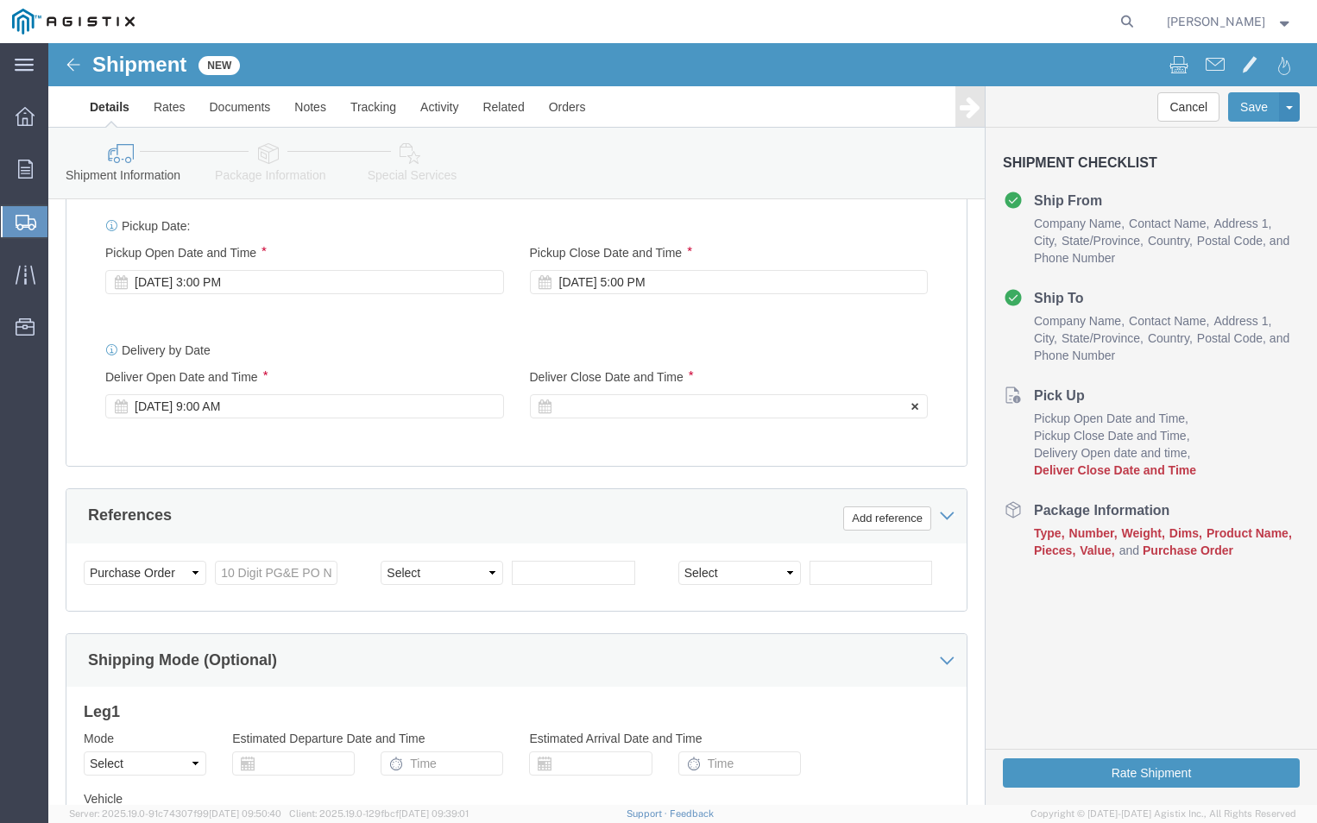
click div
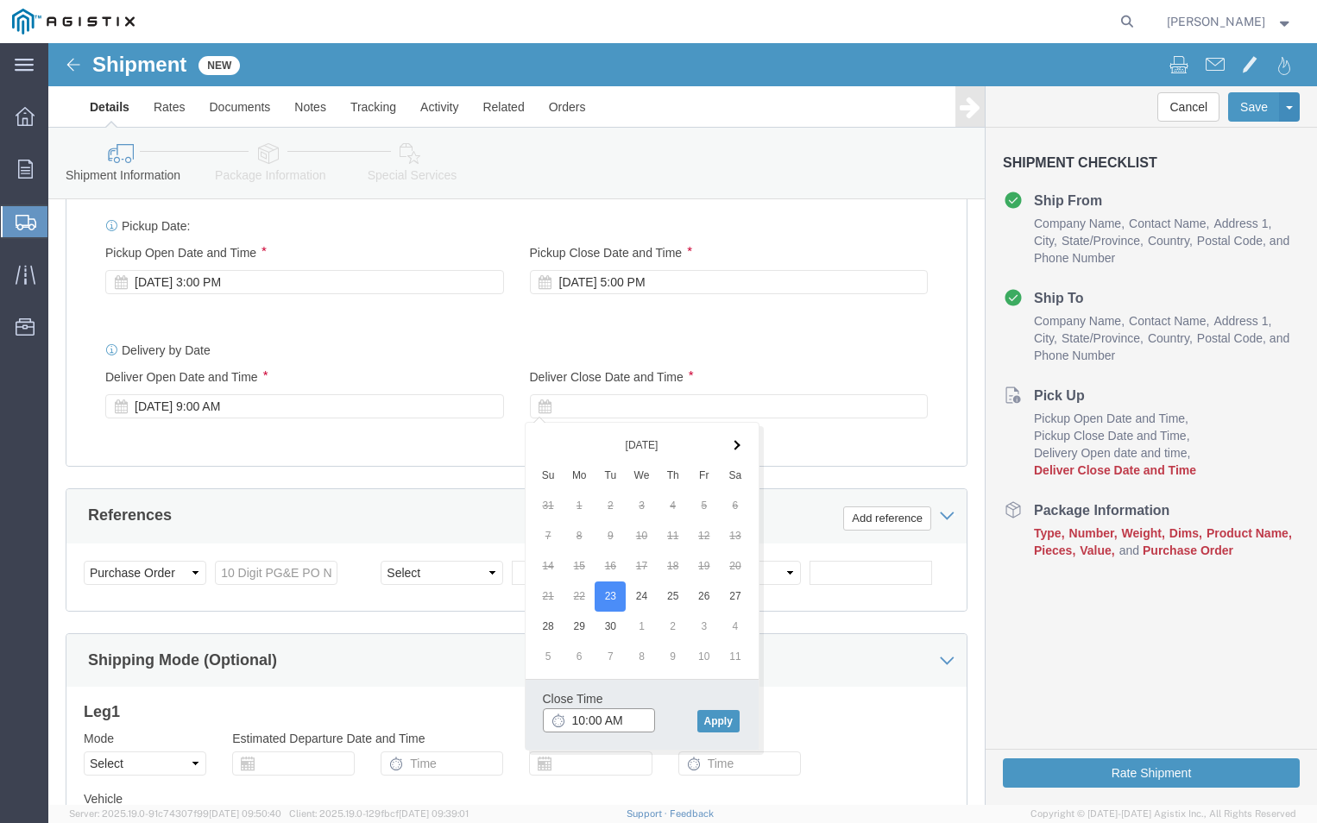
click input "10:00 AM"
click input "2:00 AM"
type input "2:00 PM"
click button "Apply"
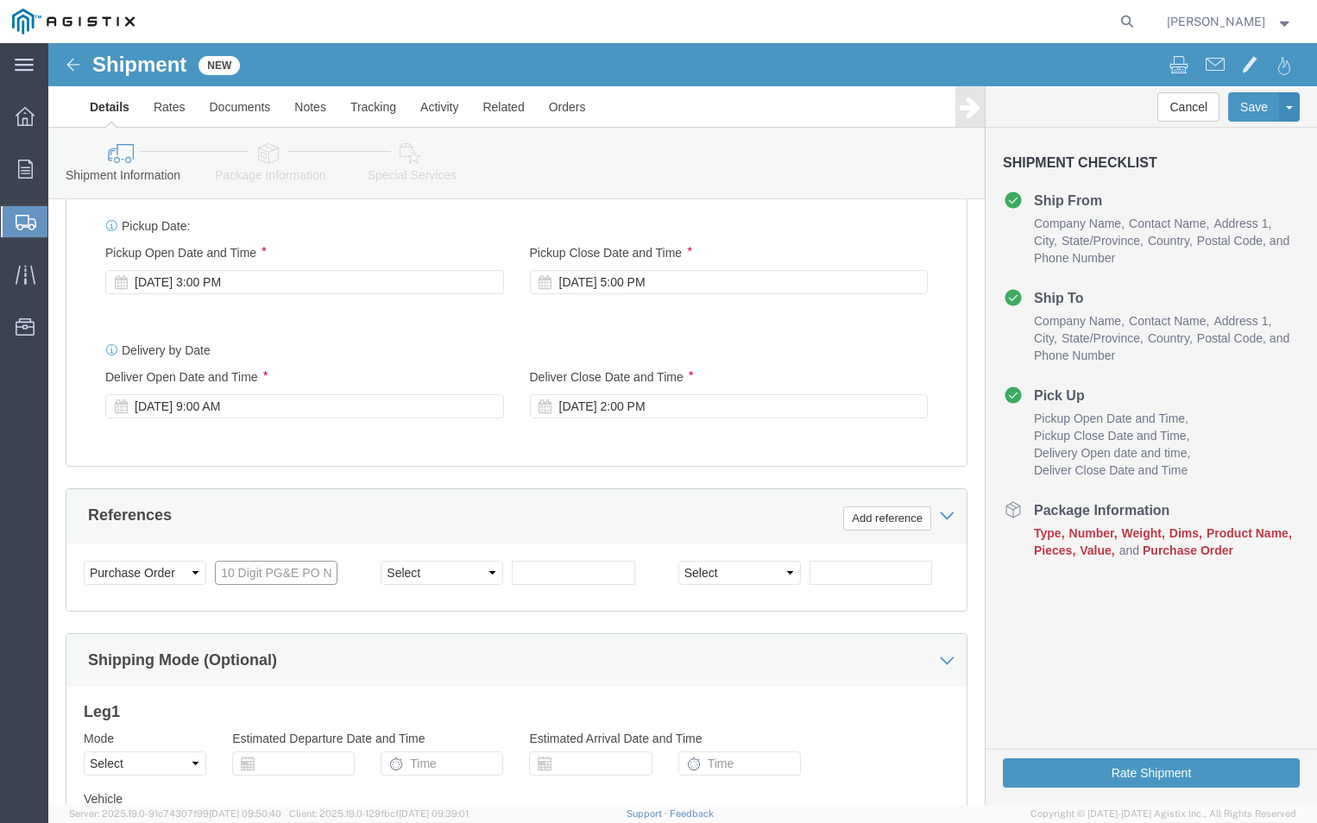
click input "text"
type input "3501380238"
click select "Select Account Type Activity ID Airline Appointment Number ASN Batch Request # …"
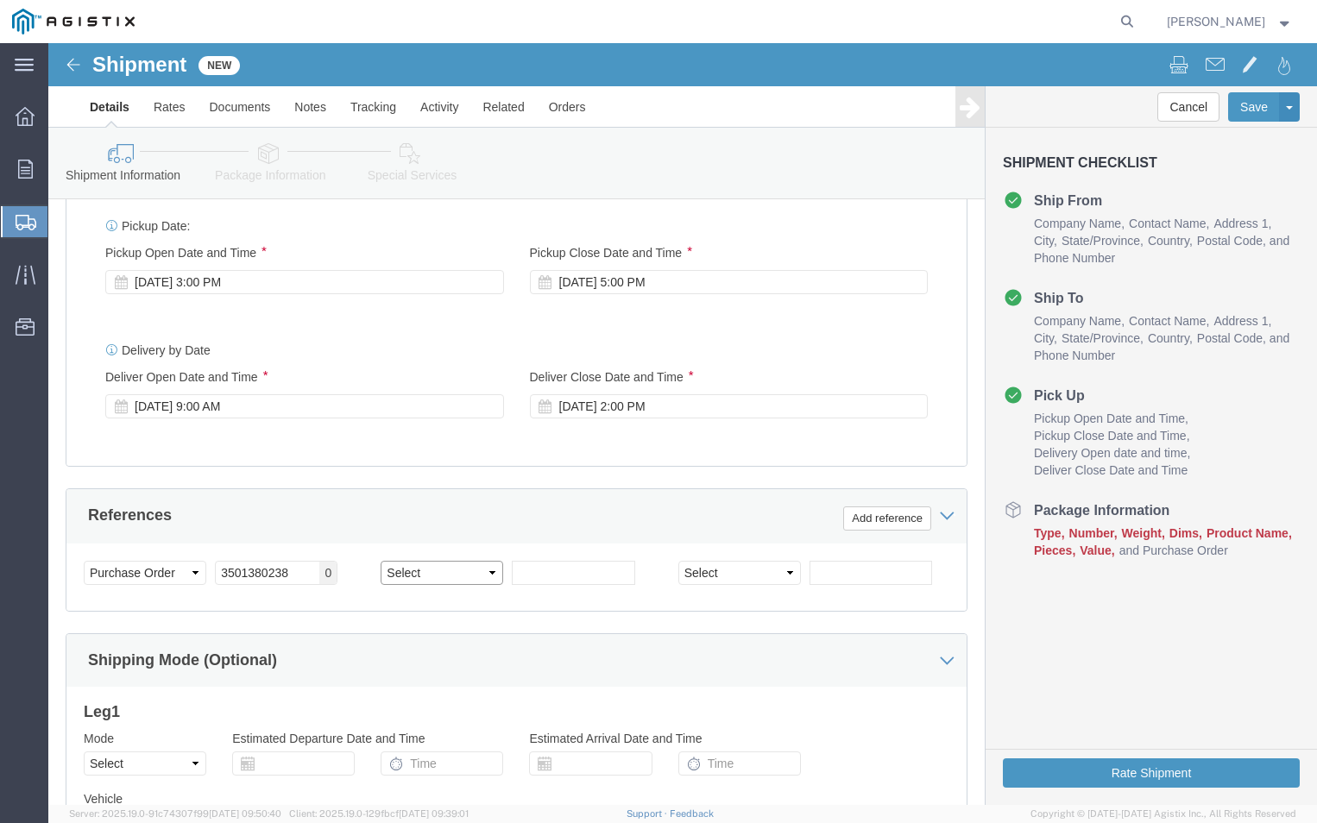
select select "PURCHORD"
click select "Select Account Type Activity ID Airline Appointment Number ASN Batch Request # …"
click input "text"
type input "3501399472"
click div "Shipping Mode (Optional)"
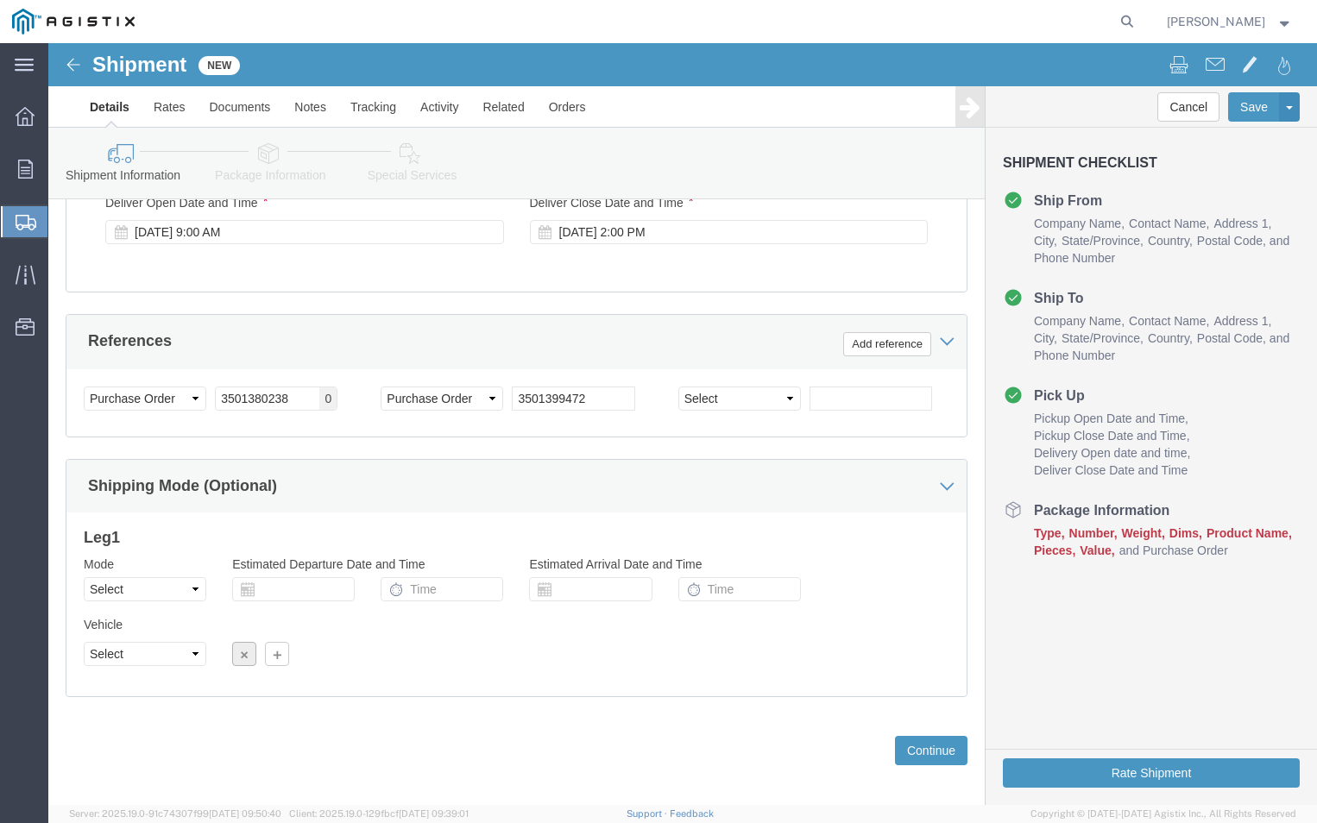
scroll to position [1000, 0]
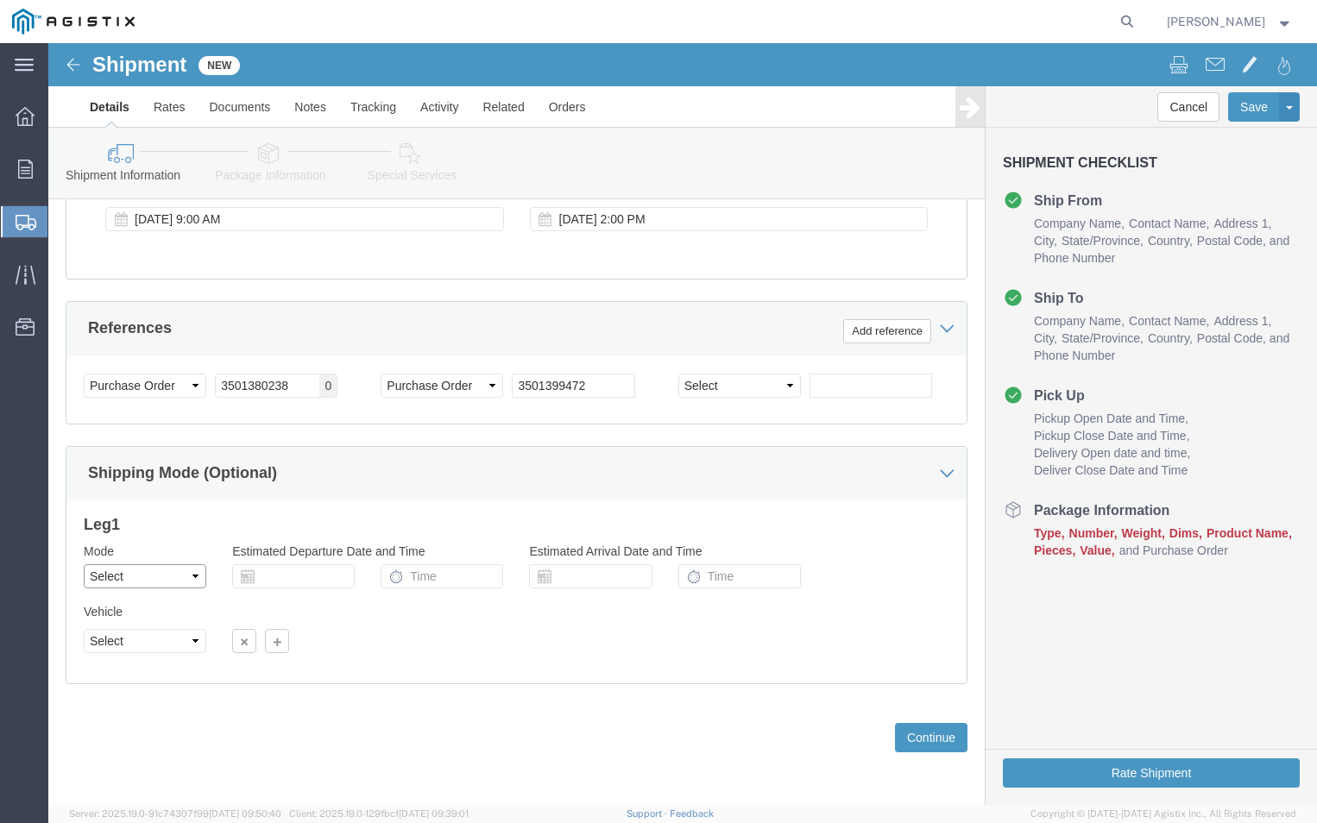
click select "Select Air Less than Truckload Multi-Leg Ocean Freight Rail Small Parcel Truckl…"
select select "LTL"
click select "Select Air Less than Truckload Multi-Leg Ocean Freight Rail Small Parcel Truckl…"
click button "Continue"
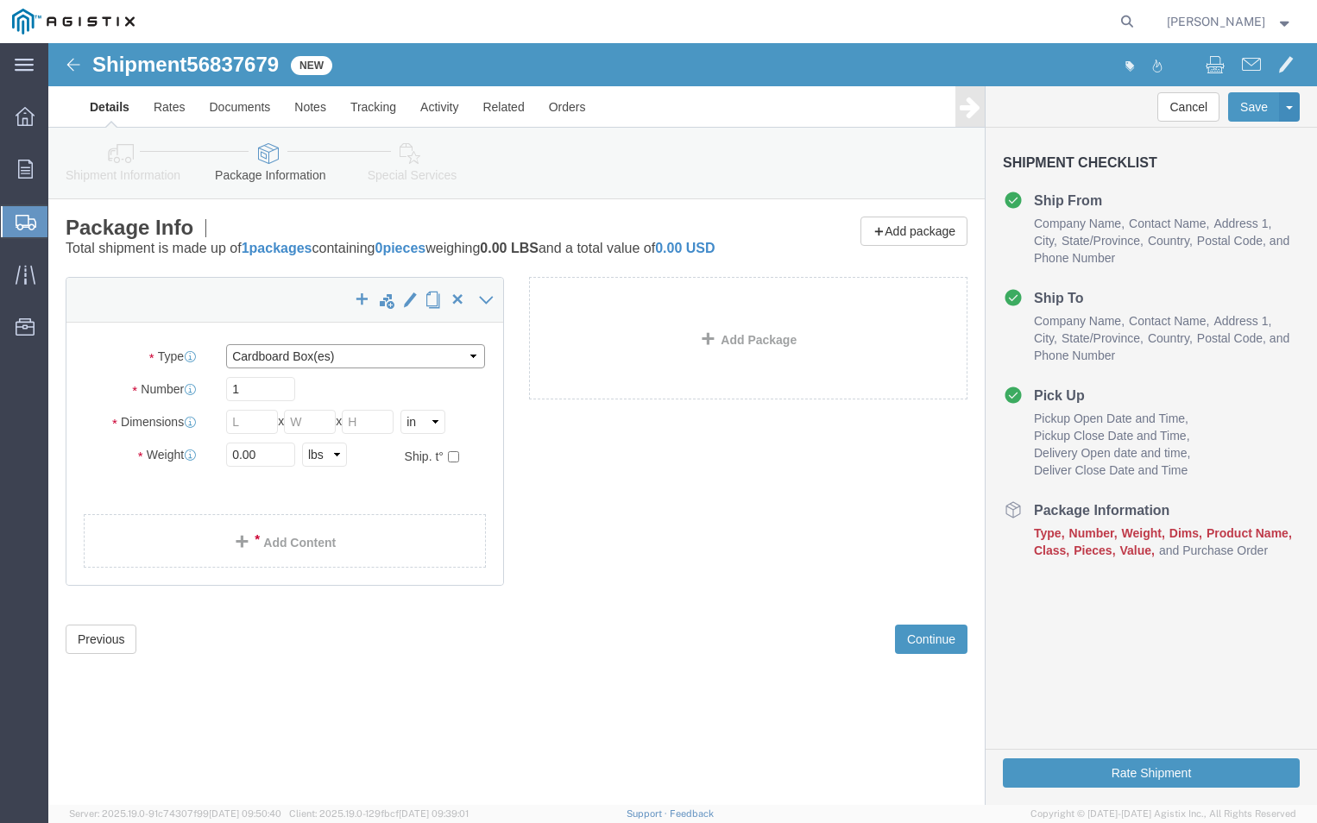
click select "Select Bulk Bundle(s) Cardboard Box(es) Carton(s) Crate(s) Drum(s) (Fiberboard)…"
select select "PSNS"
click select "Select Bulk Bundle(s) Cardboard Box(es) Carton(s) Crate(s) Drum(s) (Fiberboard)…"
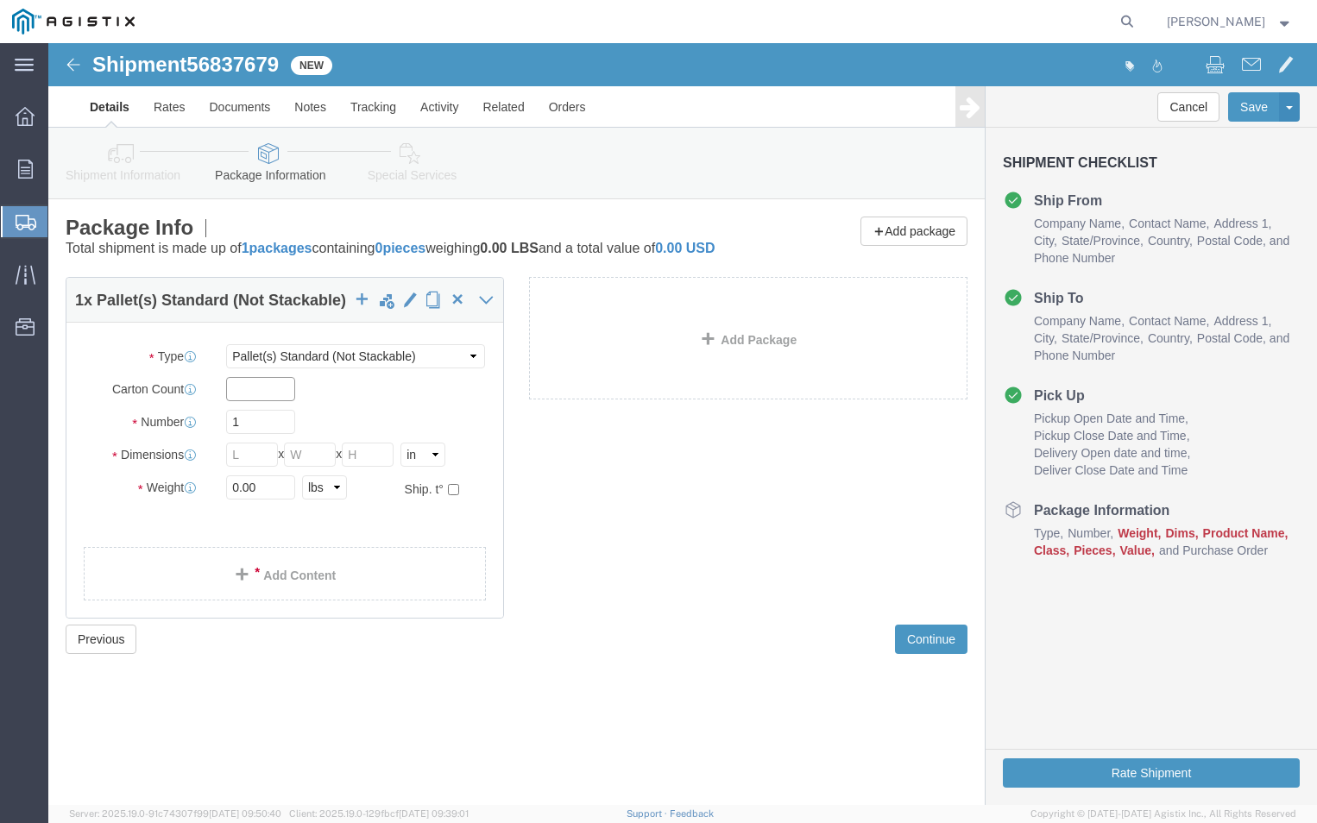
click input "text"
type input "4"
click input "text"
type input "20"
click input "text"
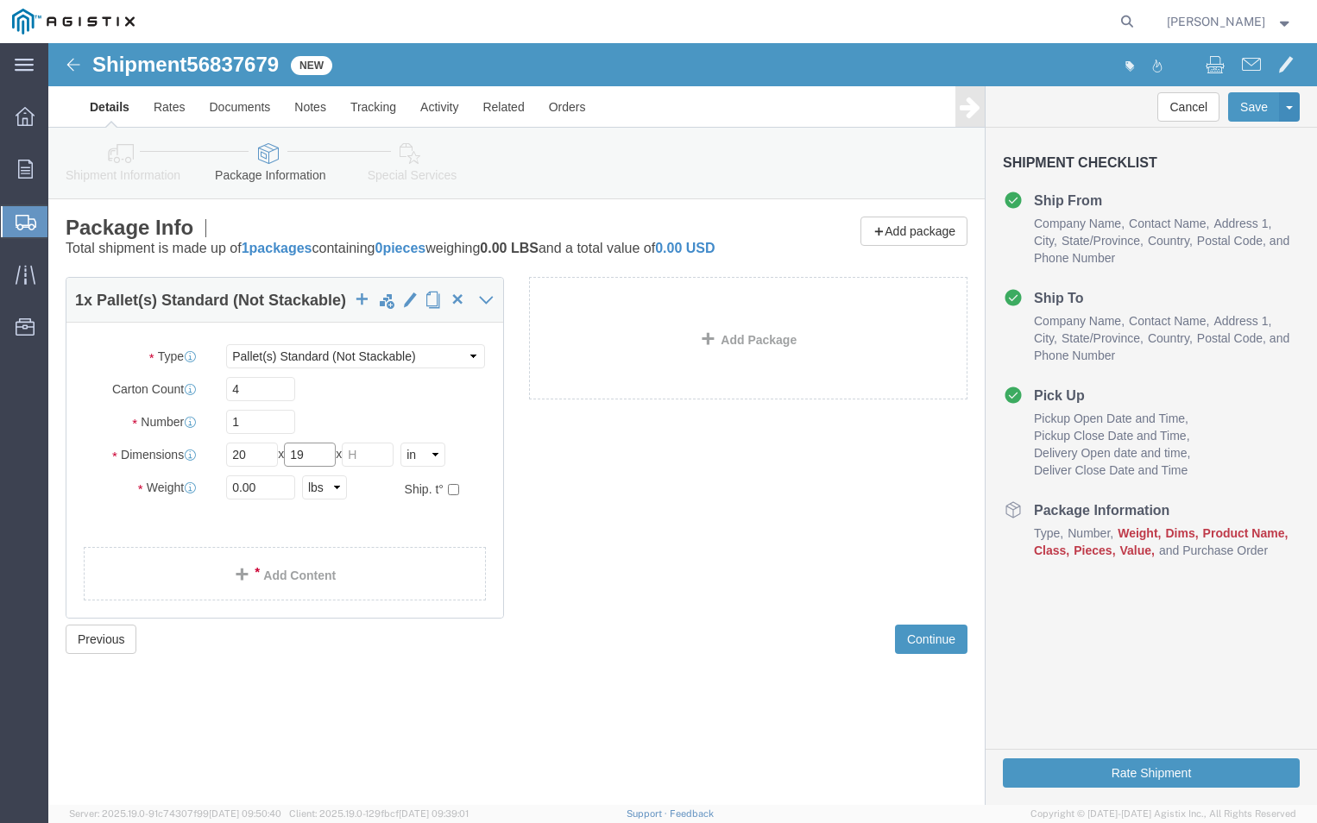
type input "19"
click input "text"
type input "43"
click input "0.00"
type input "0"
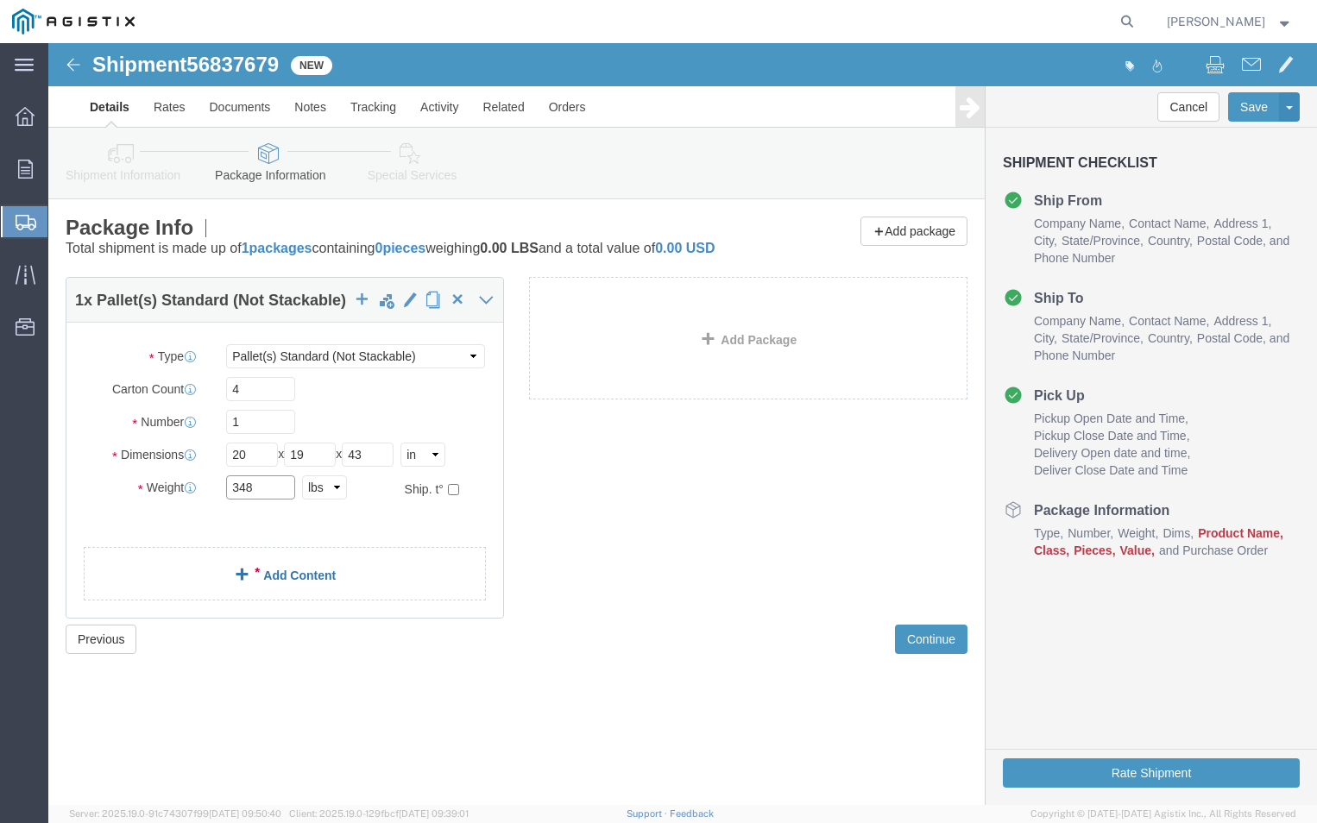
type input "348"
click link "Add Content"
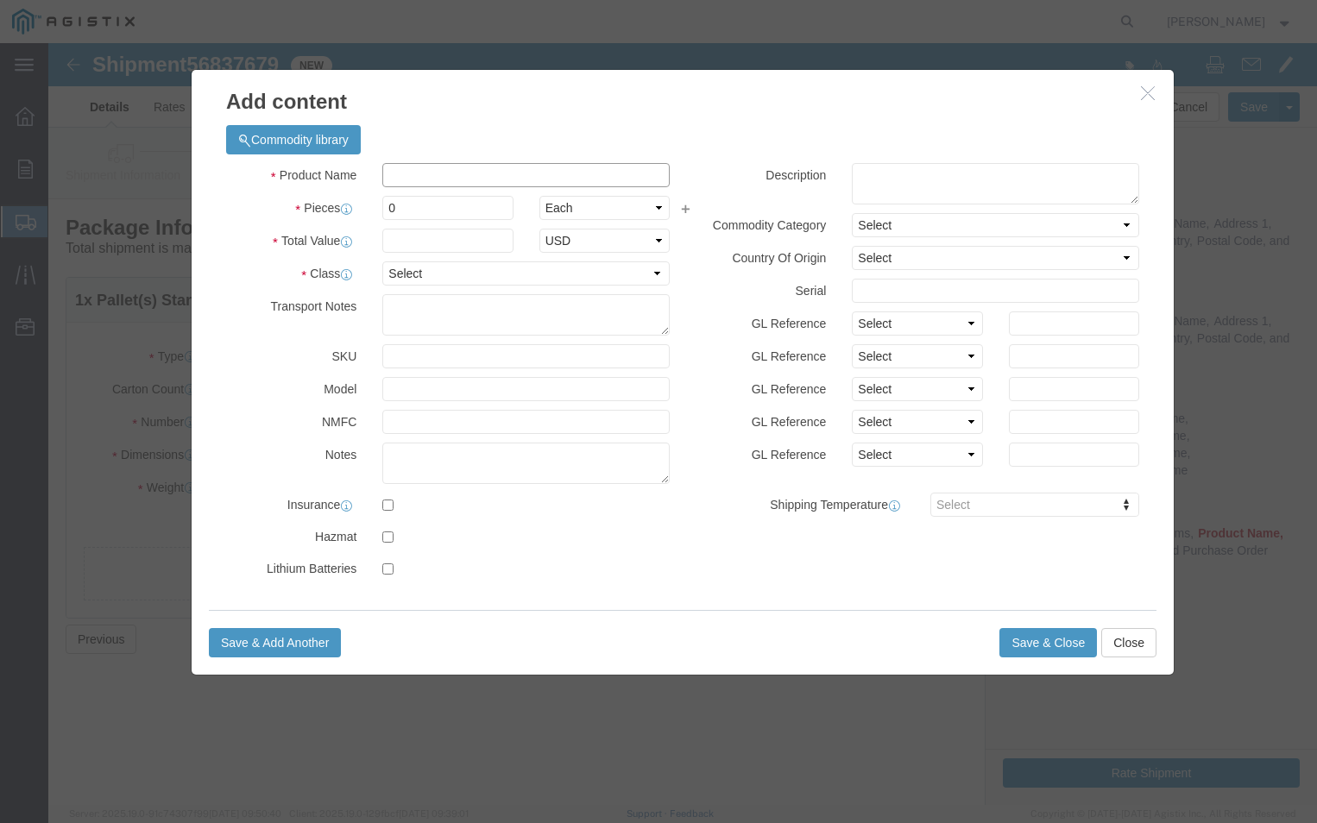
click input "text"
type input "E-PGEM250085"
drag, startPoint x: 365, startPoint y: 160, endPoint x: 347, endPoint y: 152, distance: 20.1
click input "0"
type input "4"
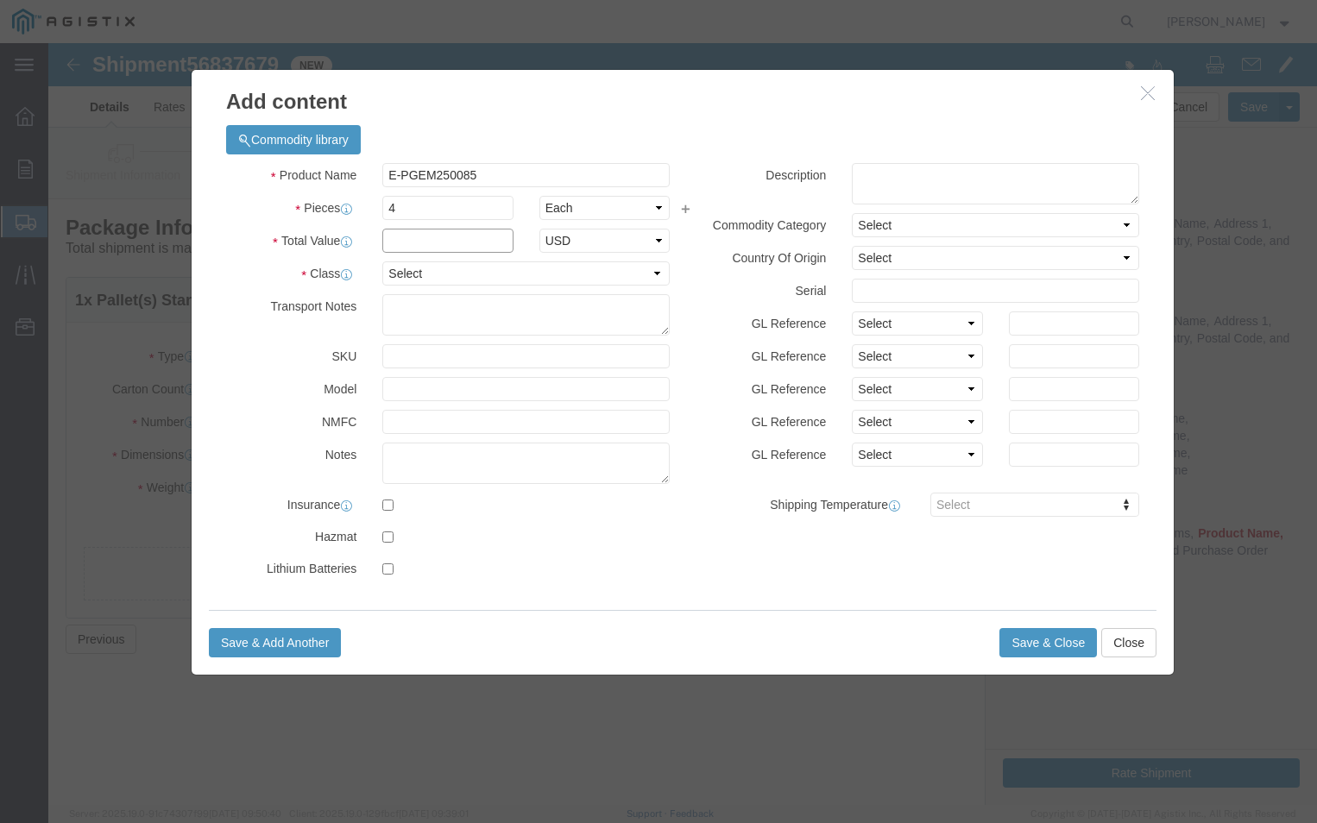
click input "text"
type input "800"
click select "Select 50 55 60 65 70 85 92.5 100 125 175 250 300 400"
select select "70"
click select "Select 50 55 60 65 70 85 92.5 100 125 175 250 300 400"
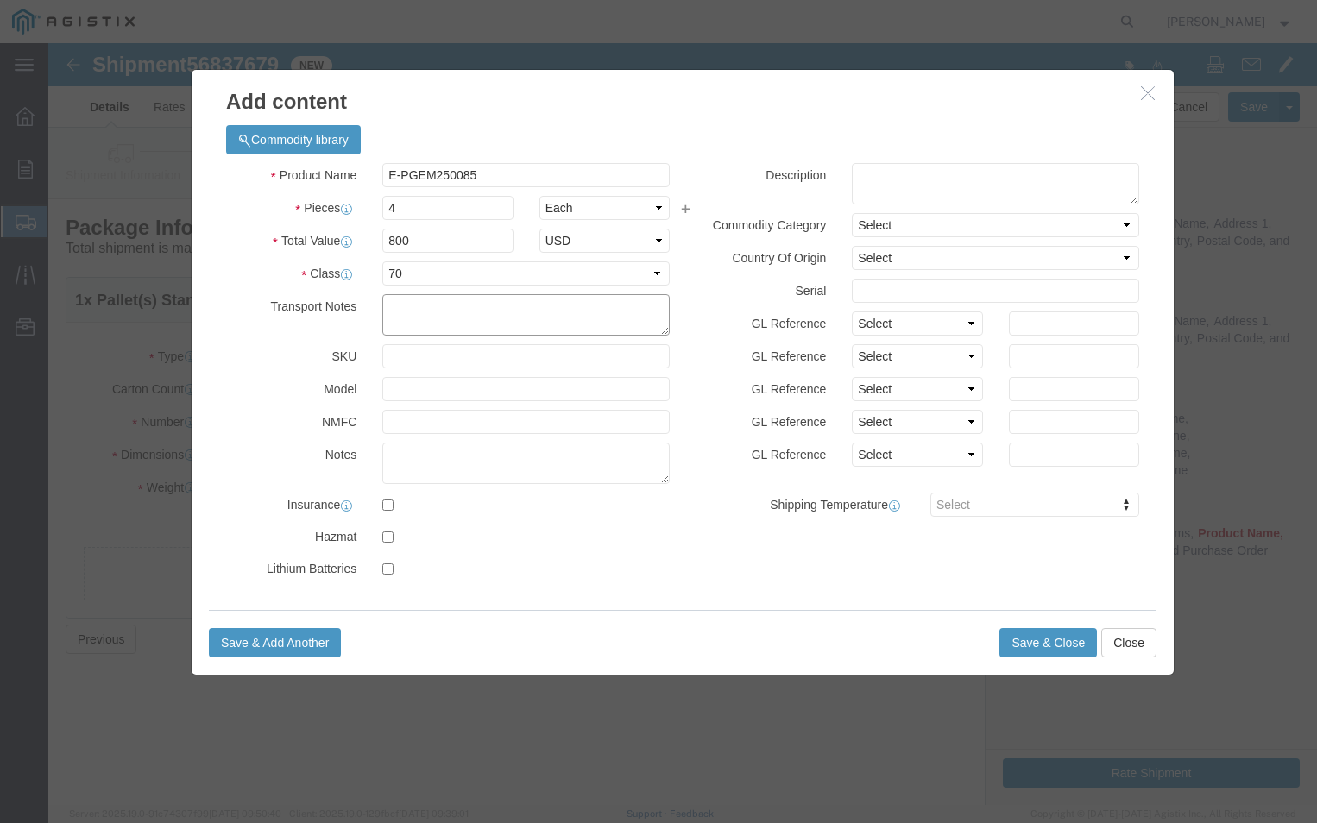
click textarea
type textarea "PLEASE [PHONE_NUMBER] before delivering"
click button "Save & Close"
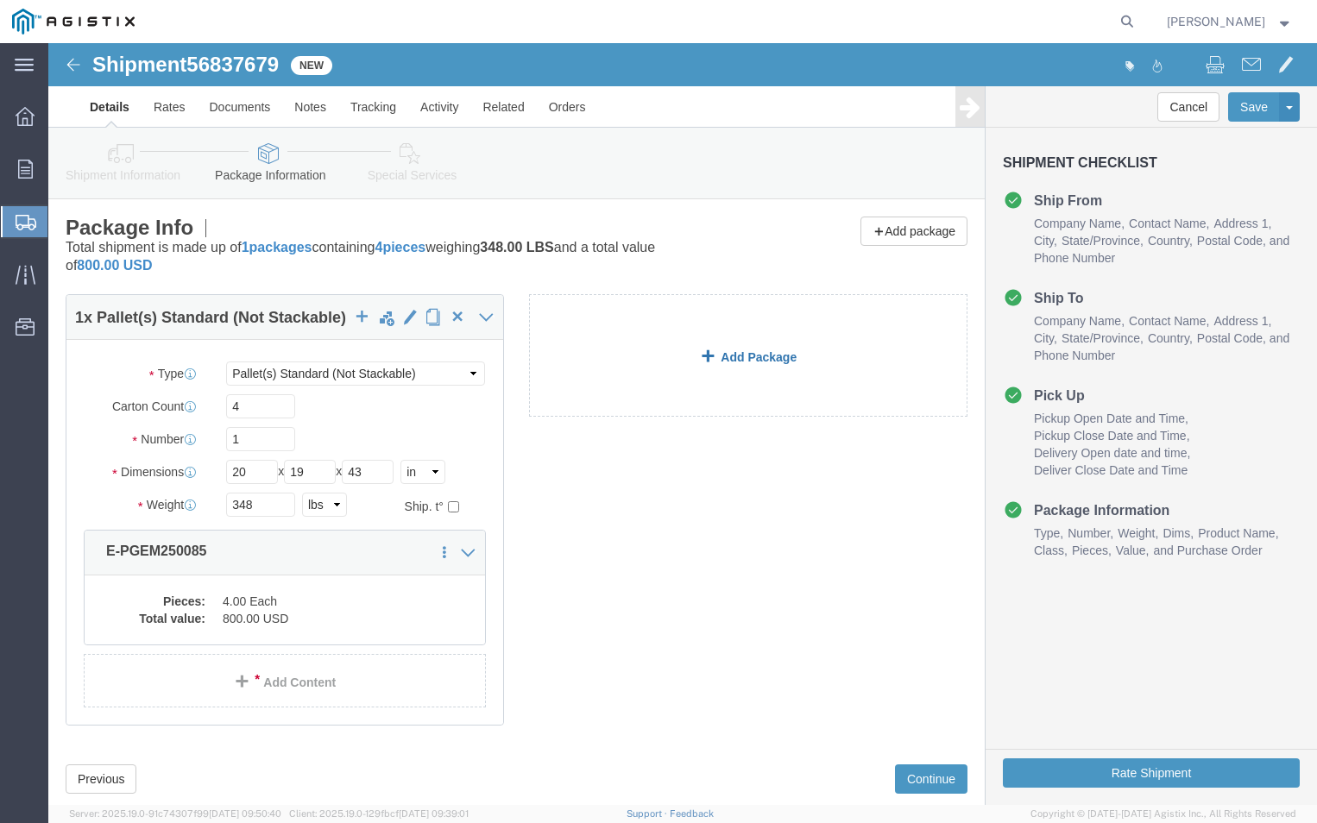
click link "Add Package"
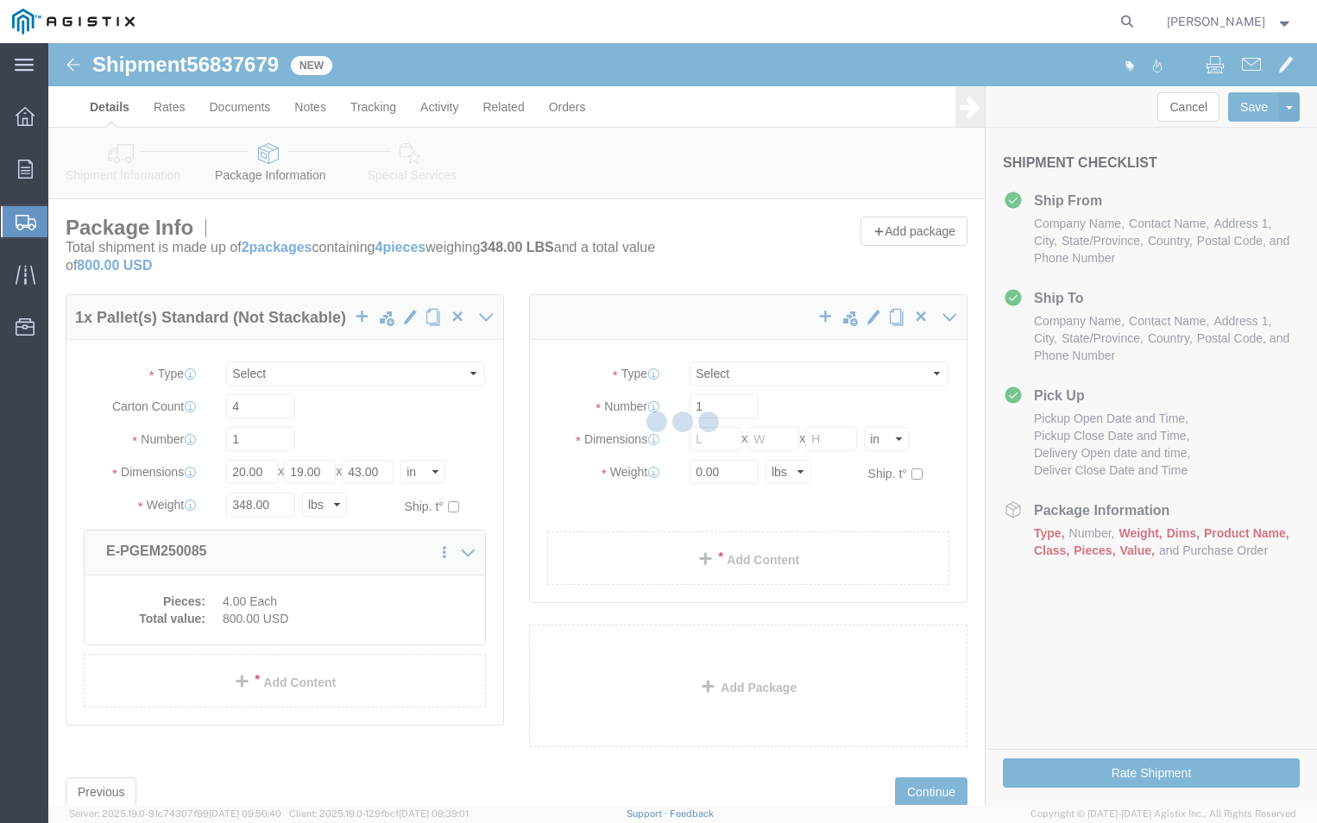
select select "PSNS"
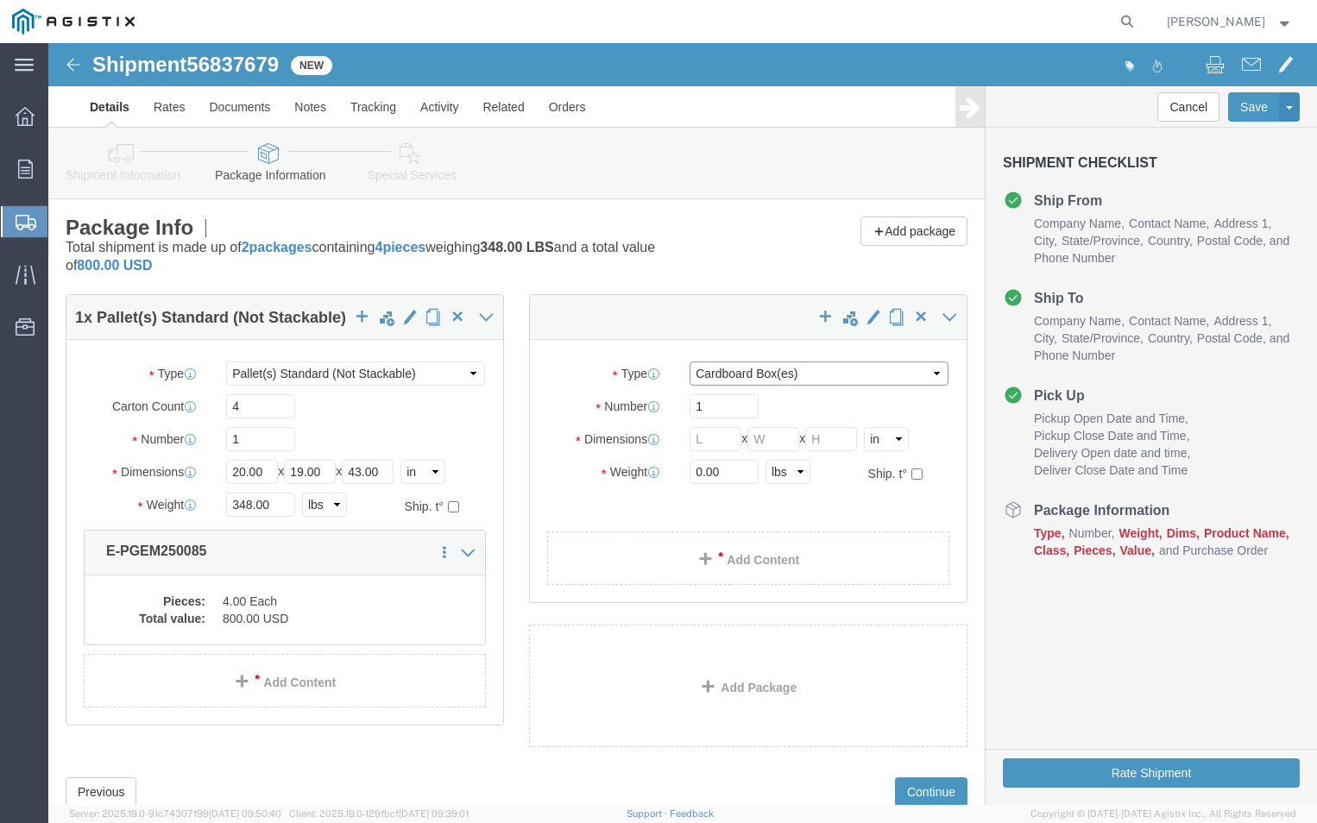
click select "Select Bulk Bundle(s) Cardboard Box(es) Carton(s) Crate(s) Drum(s) (Fiberboard)…"
select select "CRAT"
click select "Select Bulk Bundle(s) Cardboard Box(es) Carton(s) Crate(s) Drum(s) (Fiberboard)…"
click input "1"
type input "5"
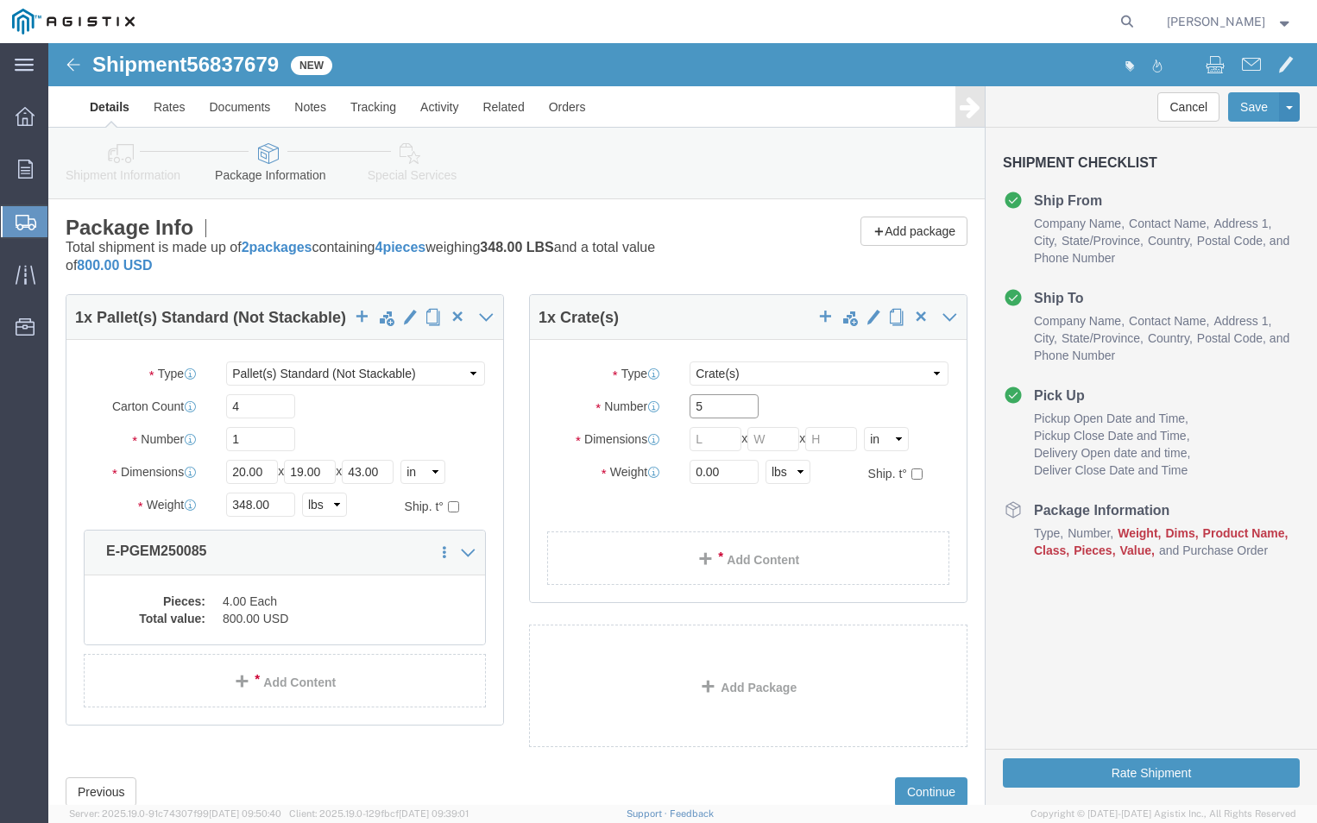
click input "5"
type input "2"
click div "Package Type Select Bulk Bundle(s) Cardboard Box(es) Carton(s) Crate(s) Drum(s)…"
click input "text"
type input "46"
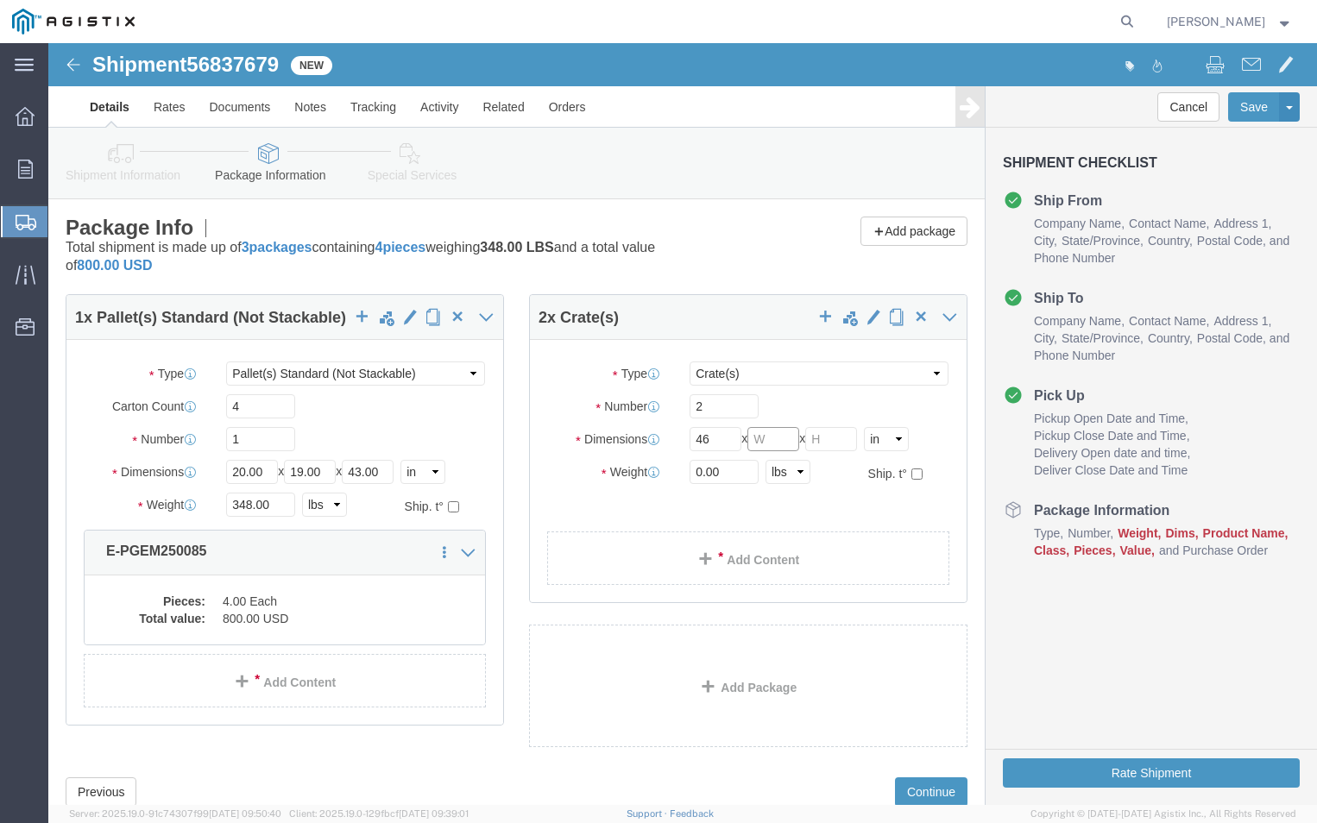
click input "text"
type input "44"
click input "text"
type input "29"
click div "Package Type Select Bulk Bundle(s) Cardboard Box(es) Carton(s) Crate(s) Drum(s)…"
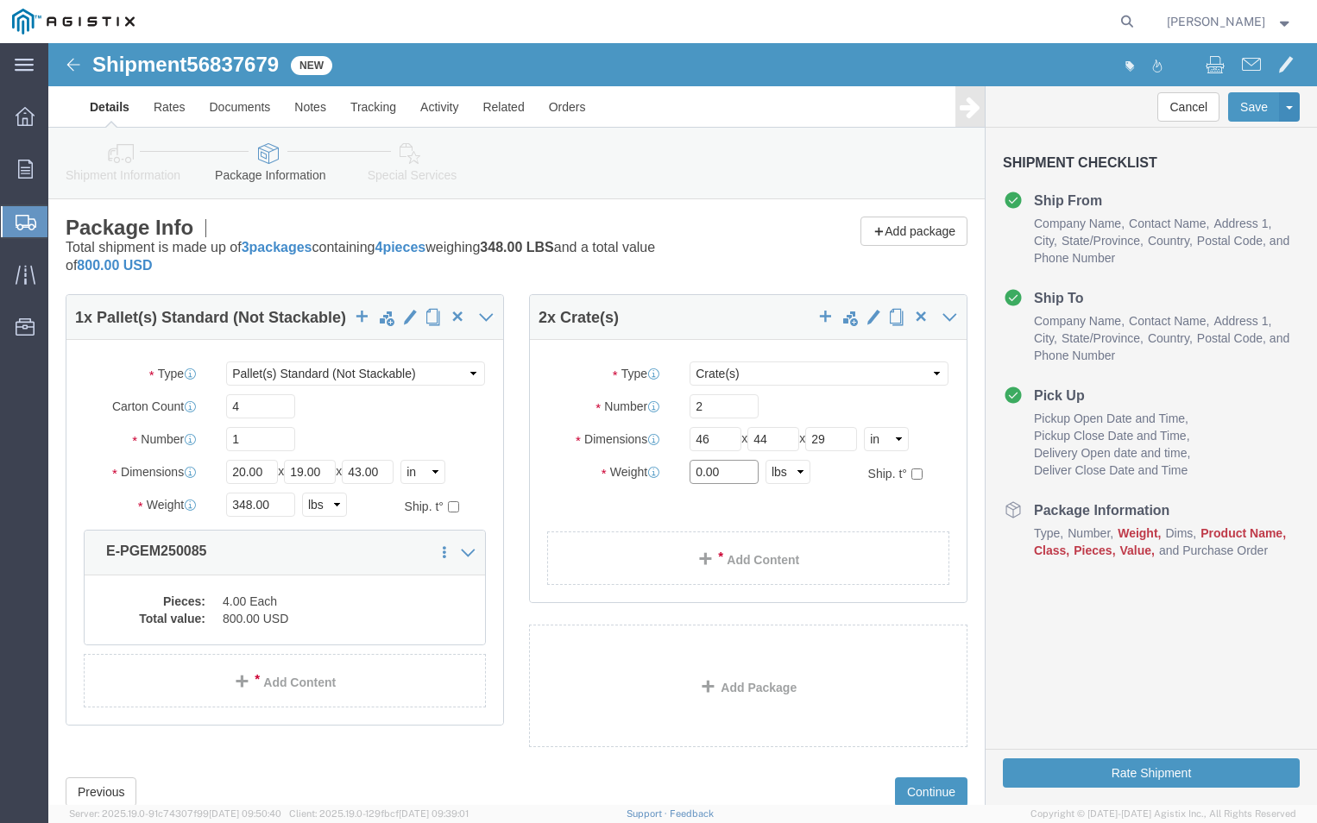
click input "0.00"
type input "0"
type input "875"
click div "Package Type Select Bulk Bundle(s) Cardboard Box(es) Carton(s) Crate(s) Drum(s)…"
click link "Add Content"
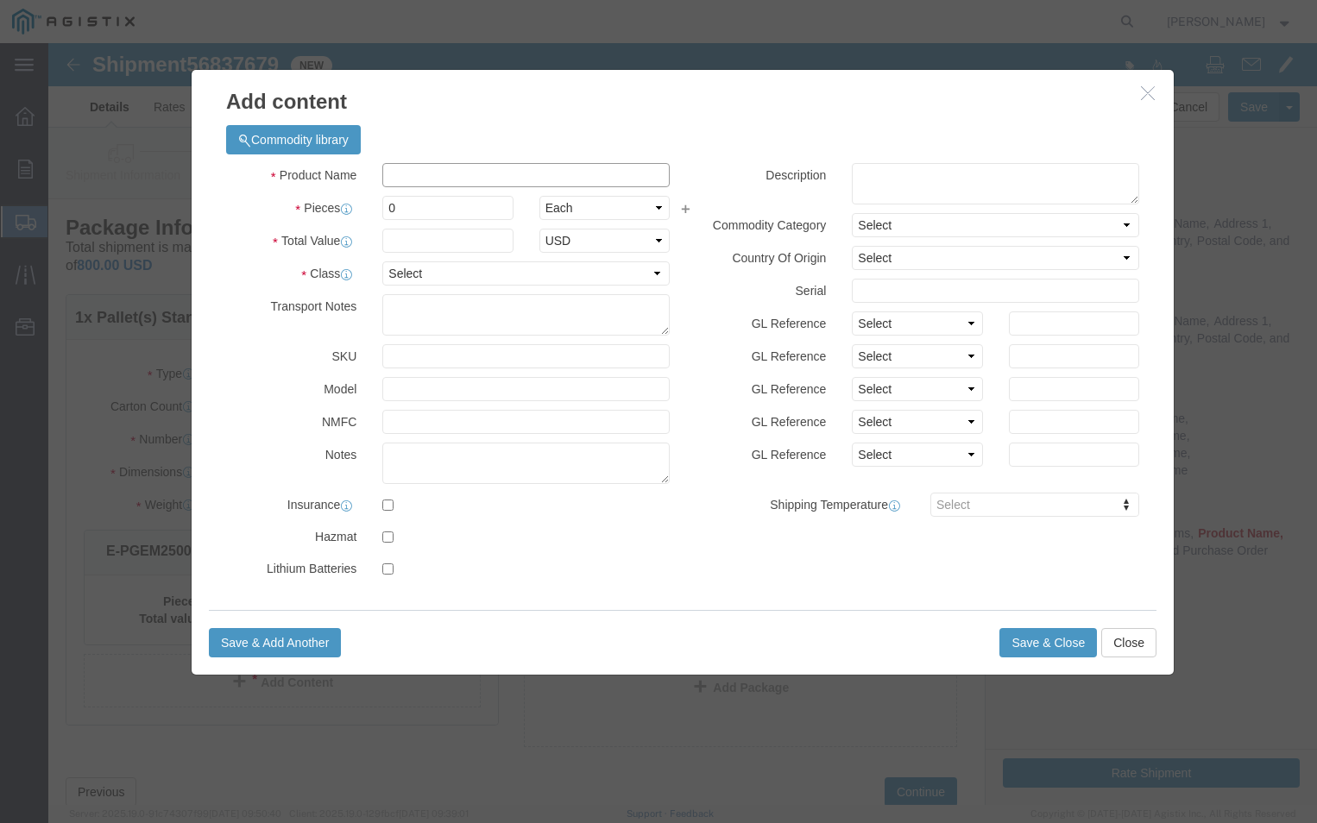
click input "text"
type input "e-pgem250223"
click input "0"
type input "5"
click input "text"
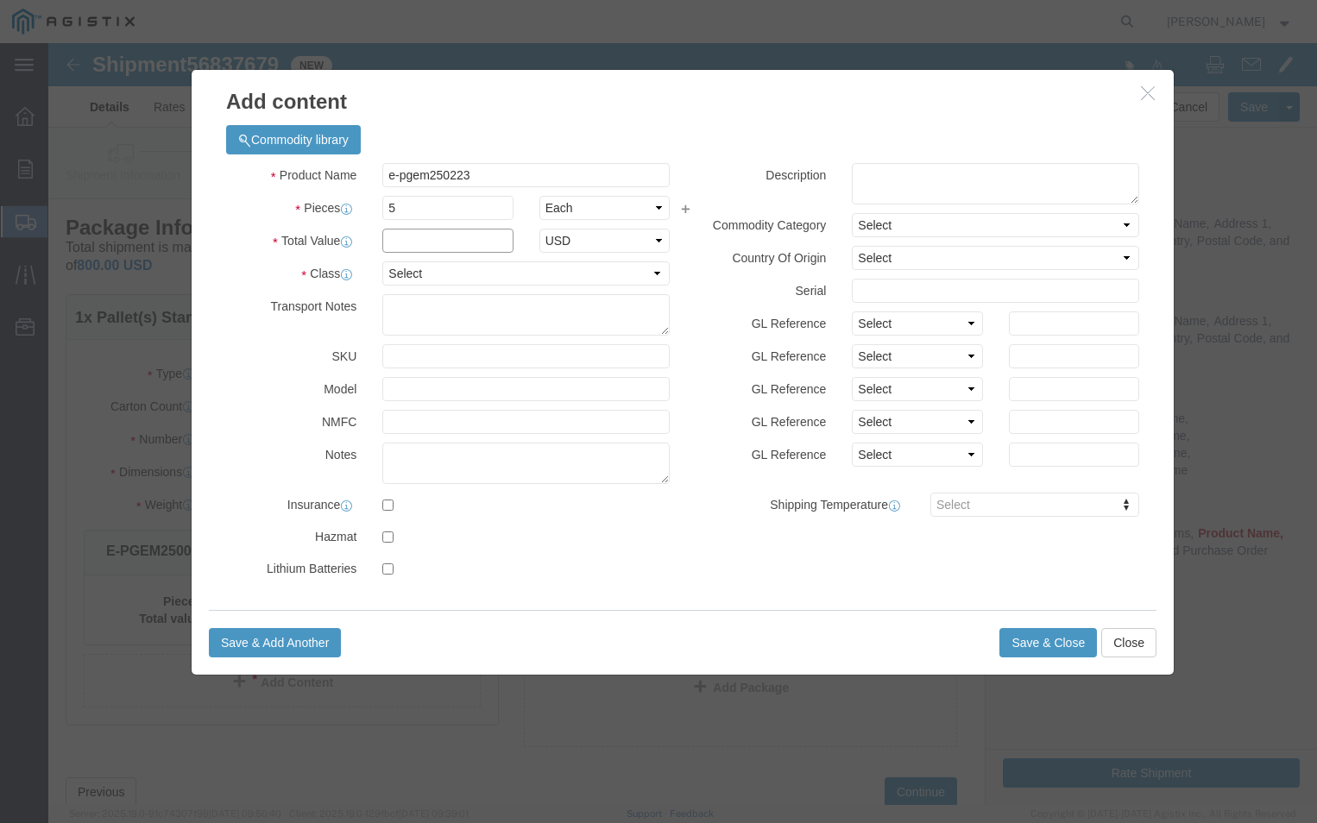
type input "1500"
click select "Select 50 55 60 65 70 85 92.5 100 125 175 250 300 400"
select select "70"
click select "Select 50 55 60 65 70 85 92.5 100 125 175 250 300 400"
click button "Save & Close"
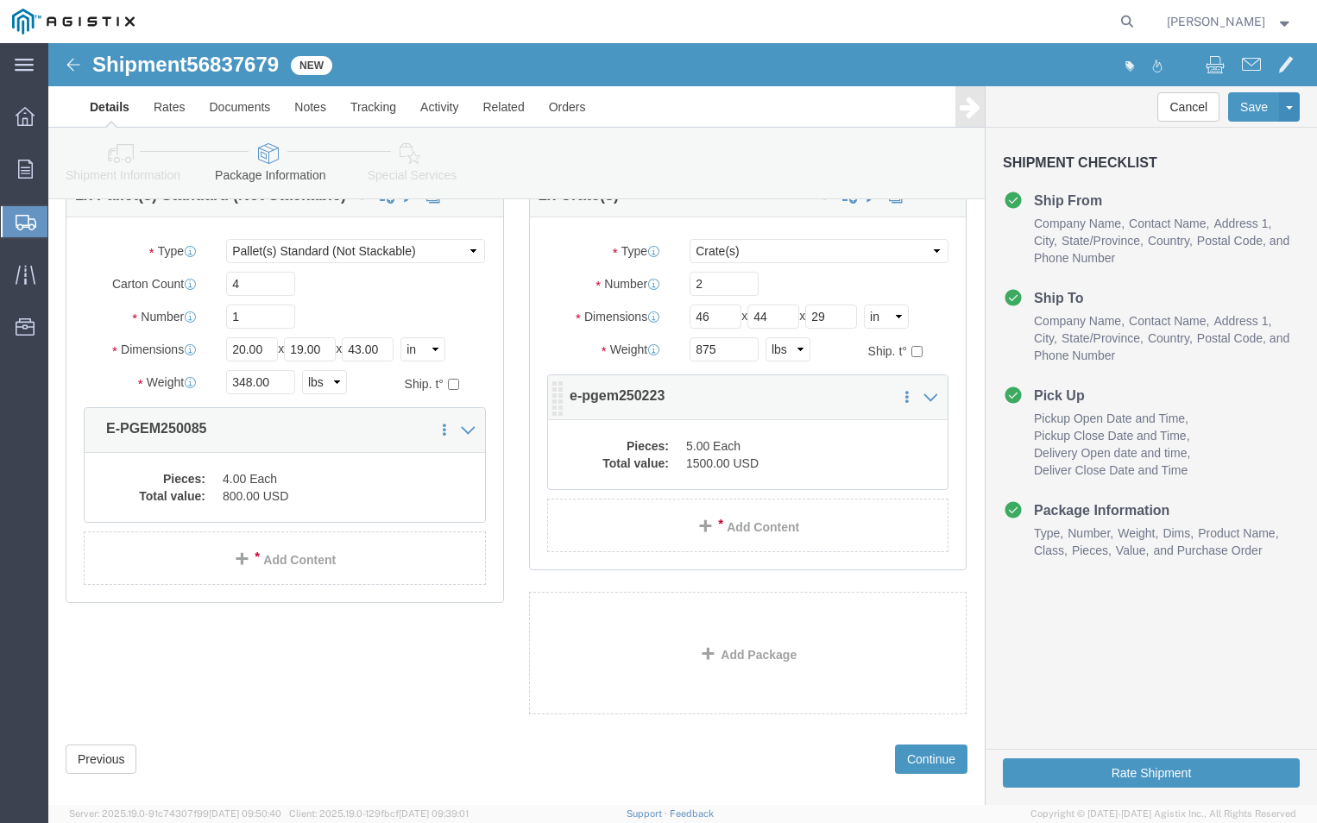
scroll to position [144, 0]
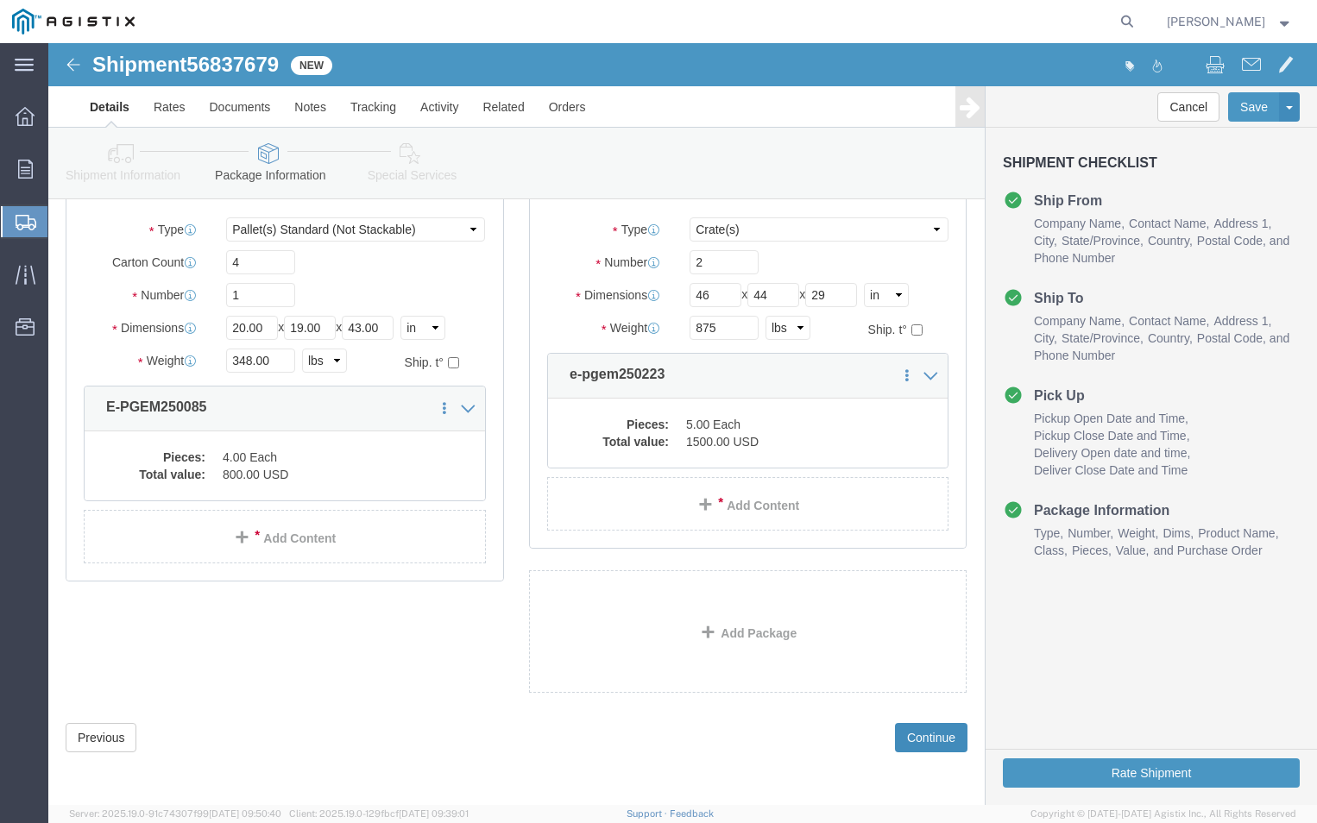
click button "Continue"
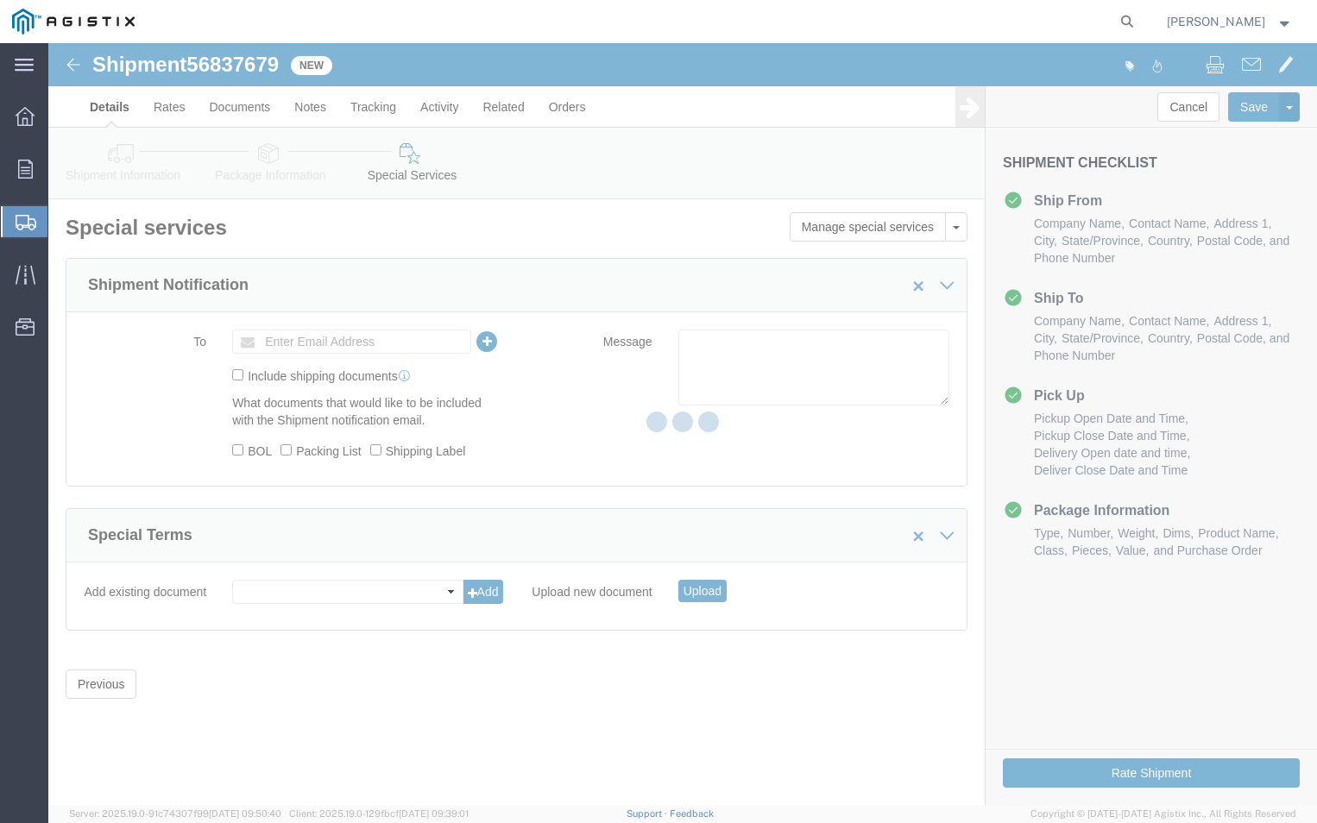
scroll to position [0, 0]
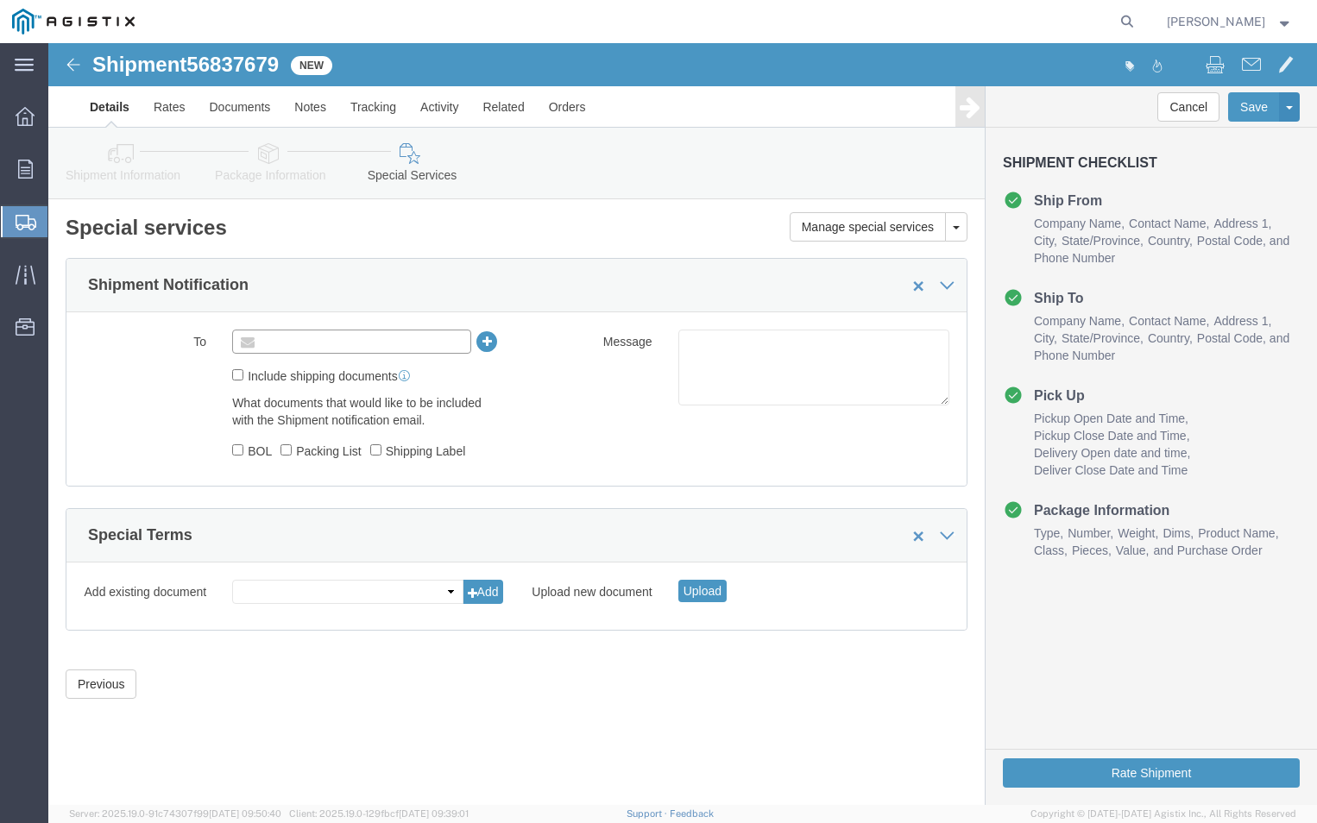
click input "text"
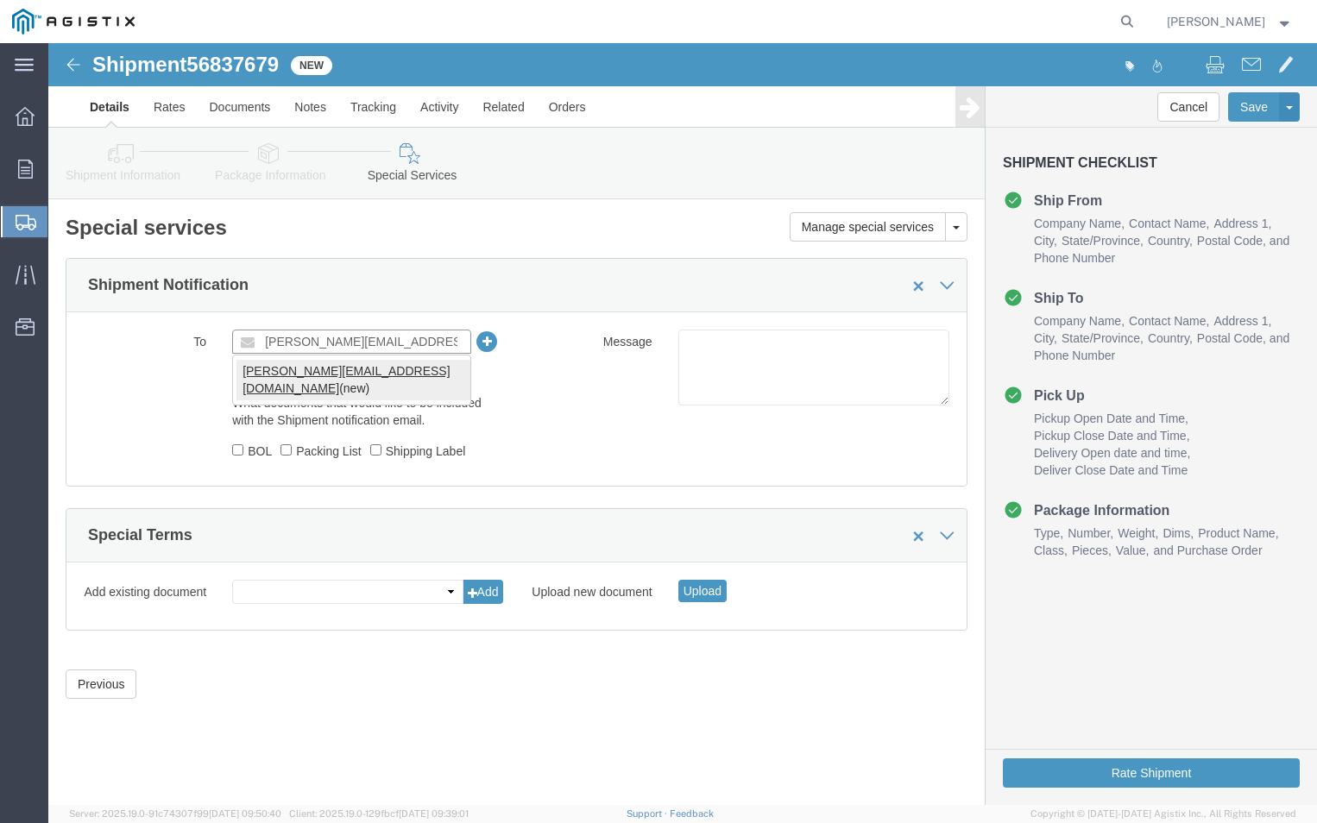
type input "[PERSON_NAME][EMAIL_ADDRESS][DOMAIN_NAME]"
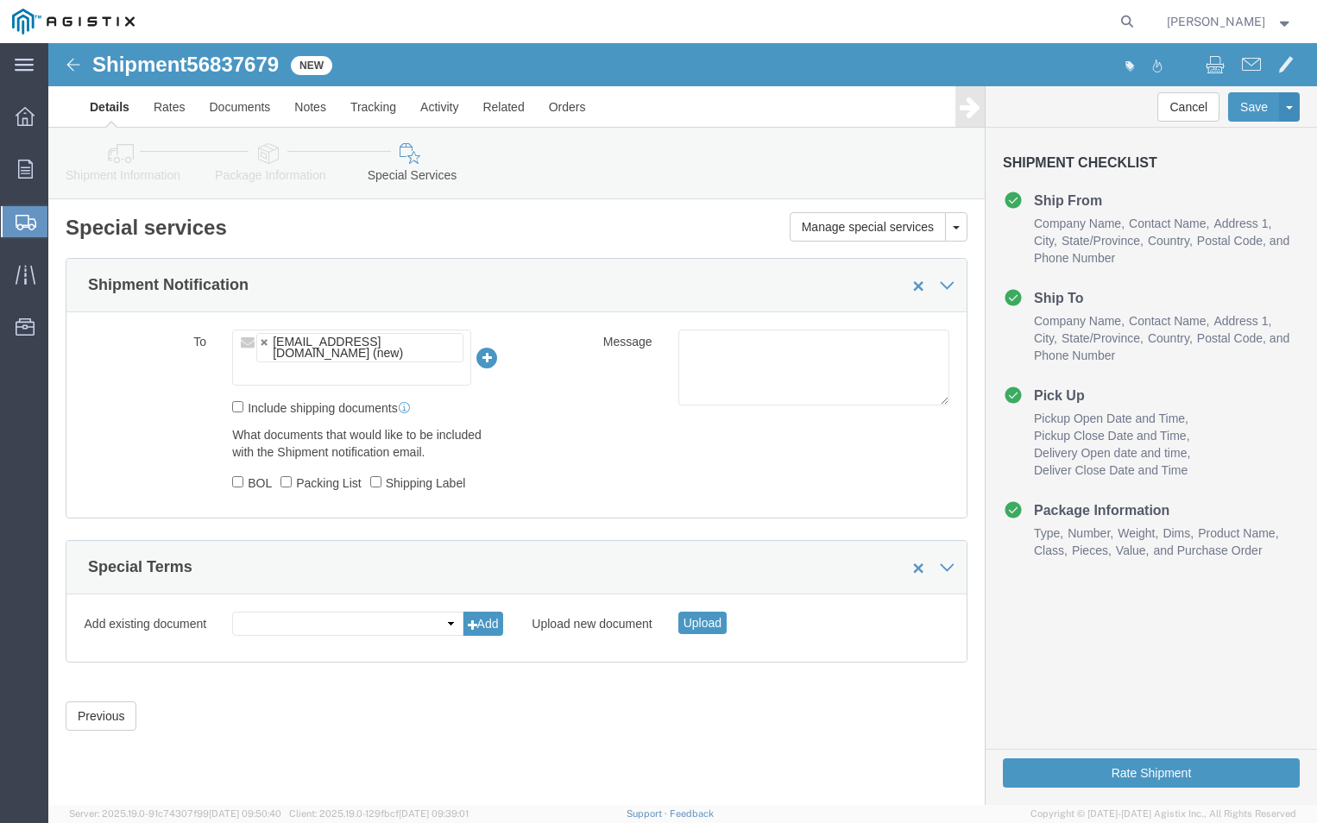
click label "BOL"
click input "BOL"
checkbox input "true"
click input "Packing List"
checkbox input "true"
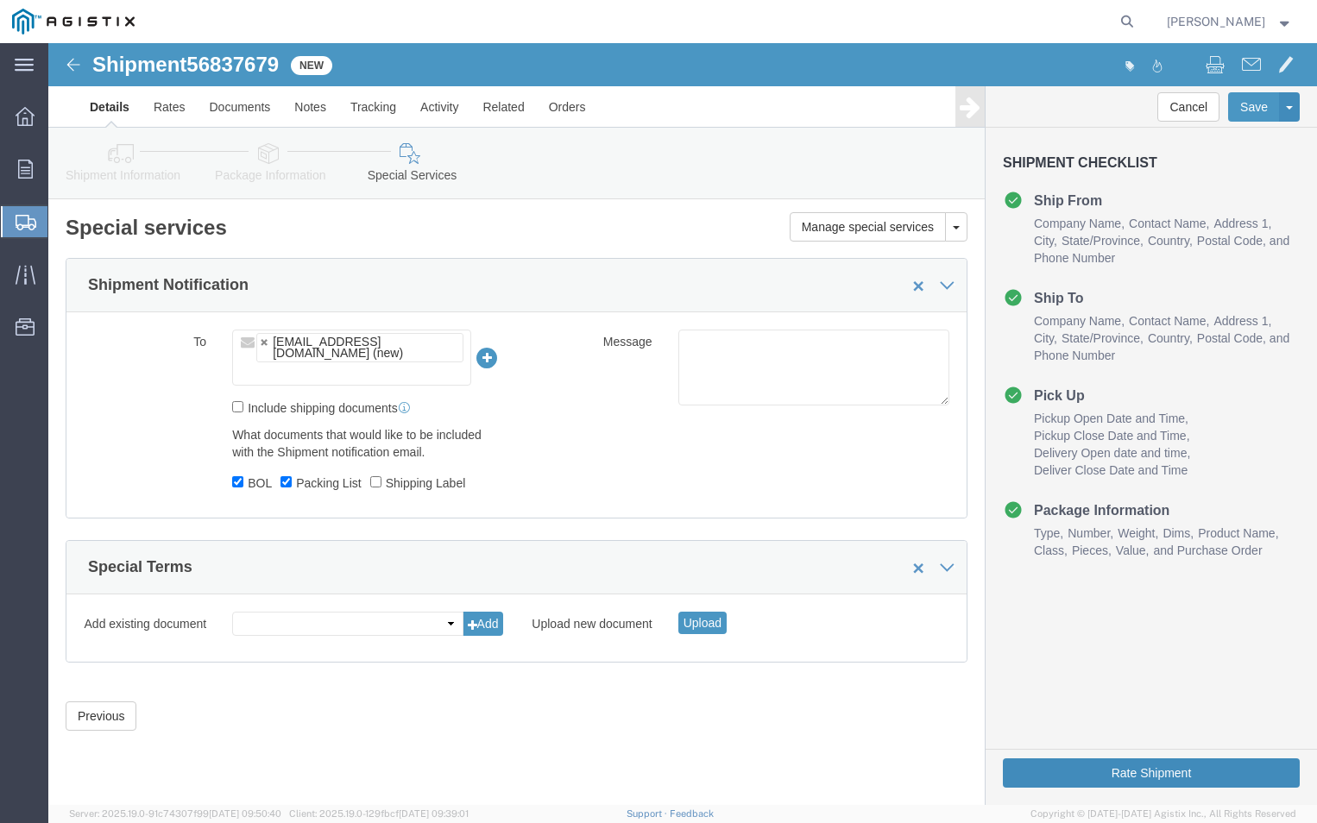
click button "Rate Shipment"
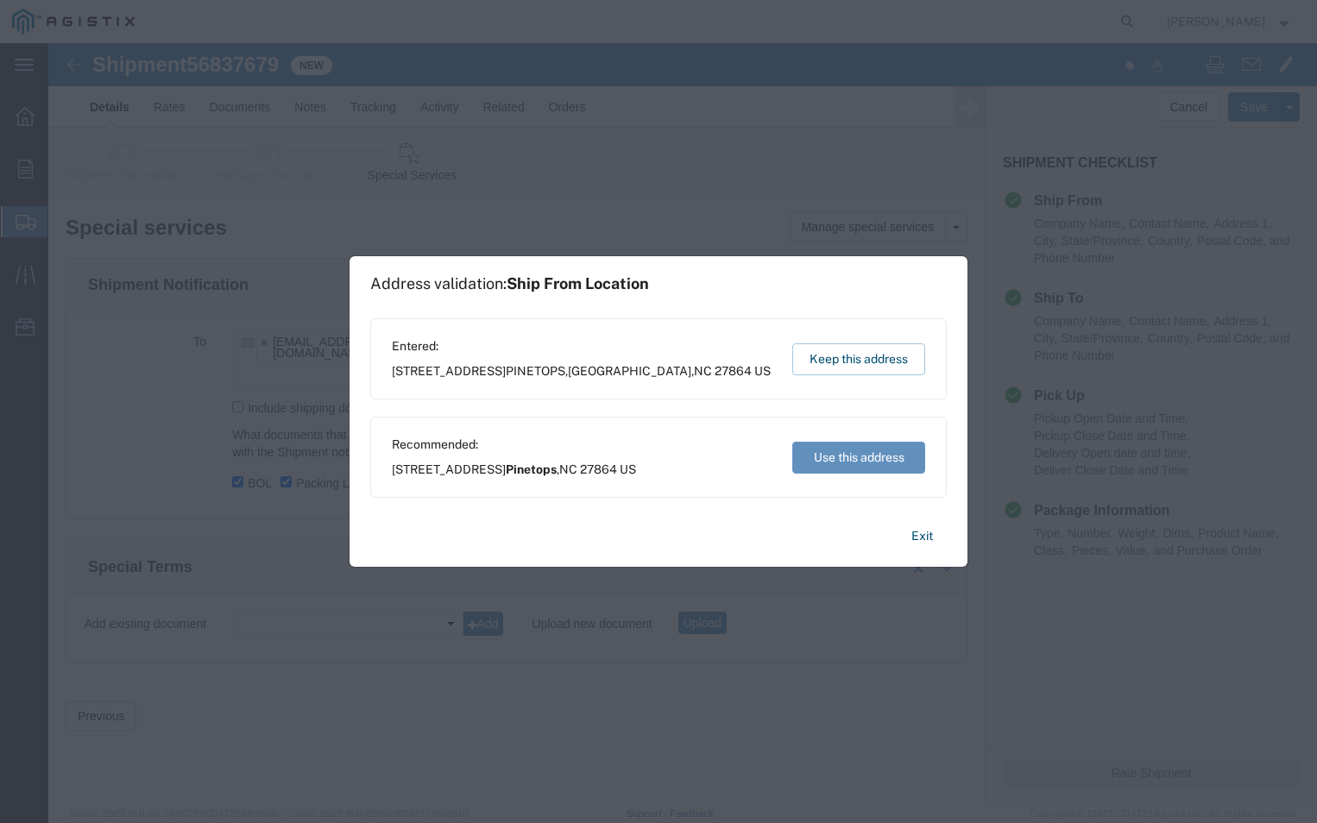
click at [846, 456] on button "Use this address" at bounding box center [858, 458] width 133 height 32
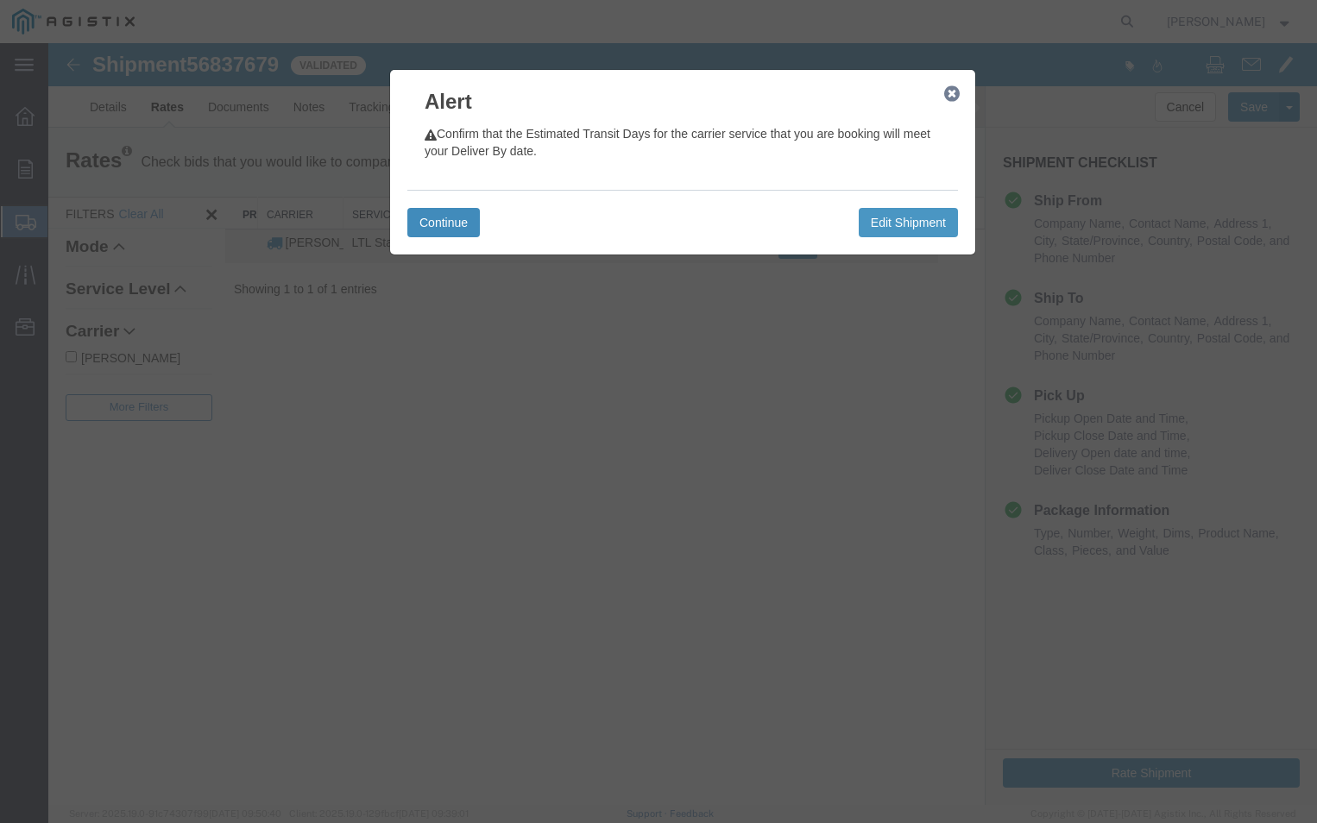
click at [427, 218] on button "Continue" at bounding box center [443, 222] width 72 height 29
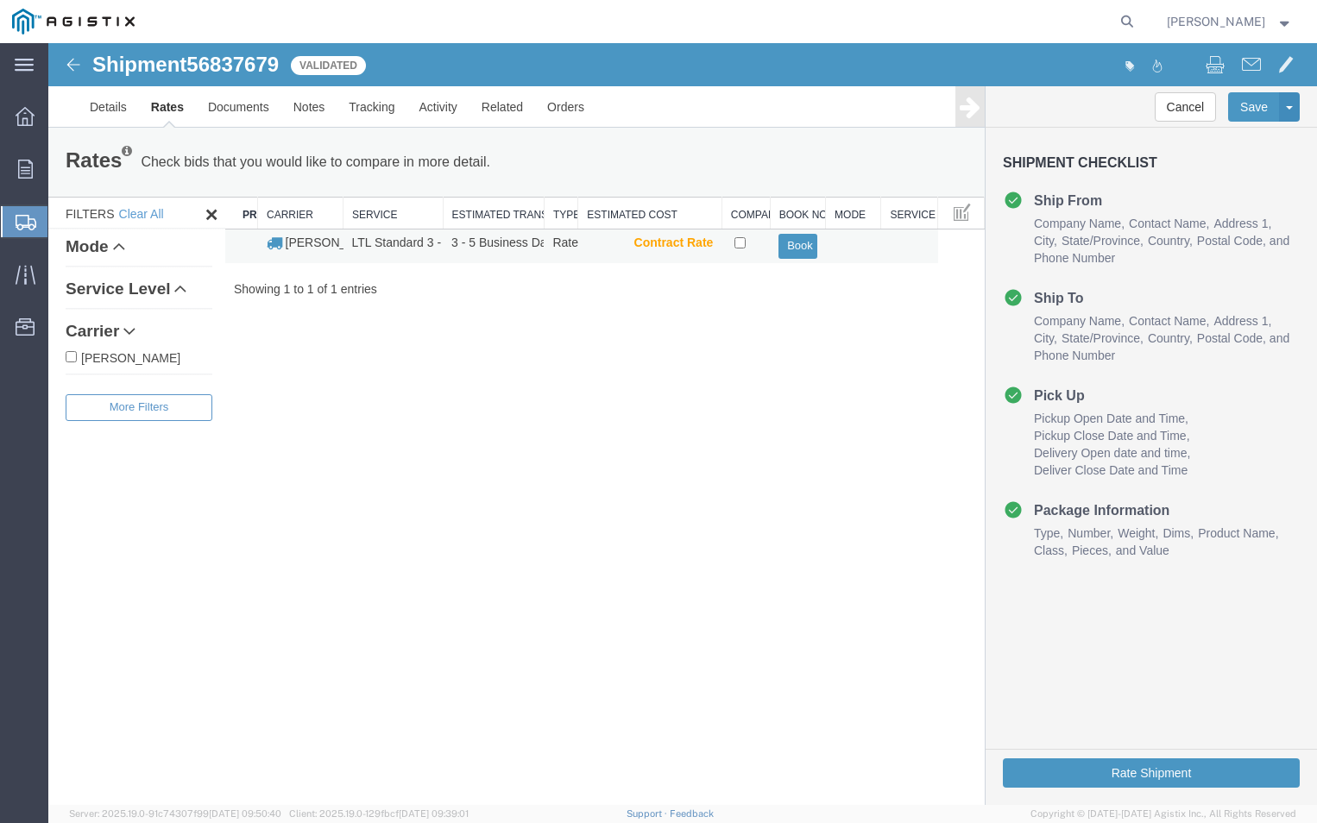
click at [738, 248] on td at bounding box center [745, 247] width 48 height 34
click at [741, 244] on input "checkbox" at bounding box center [739, 242] width 11 height 11
checkbox input "true"
click at [792, 246] on button "Book" at bounding box center [797, 246] width 38 height 25
